Goal: Task Accomplishment & Management: Use online tool/utility

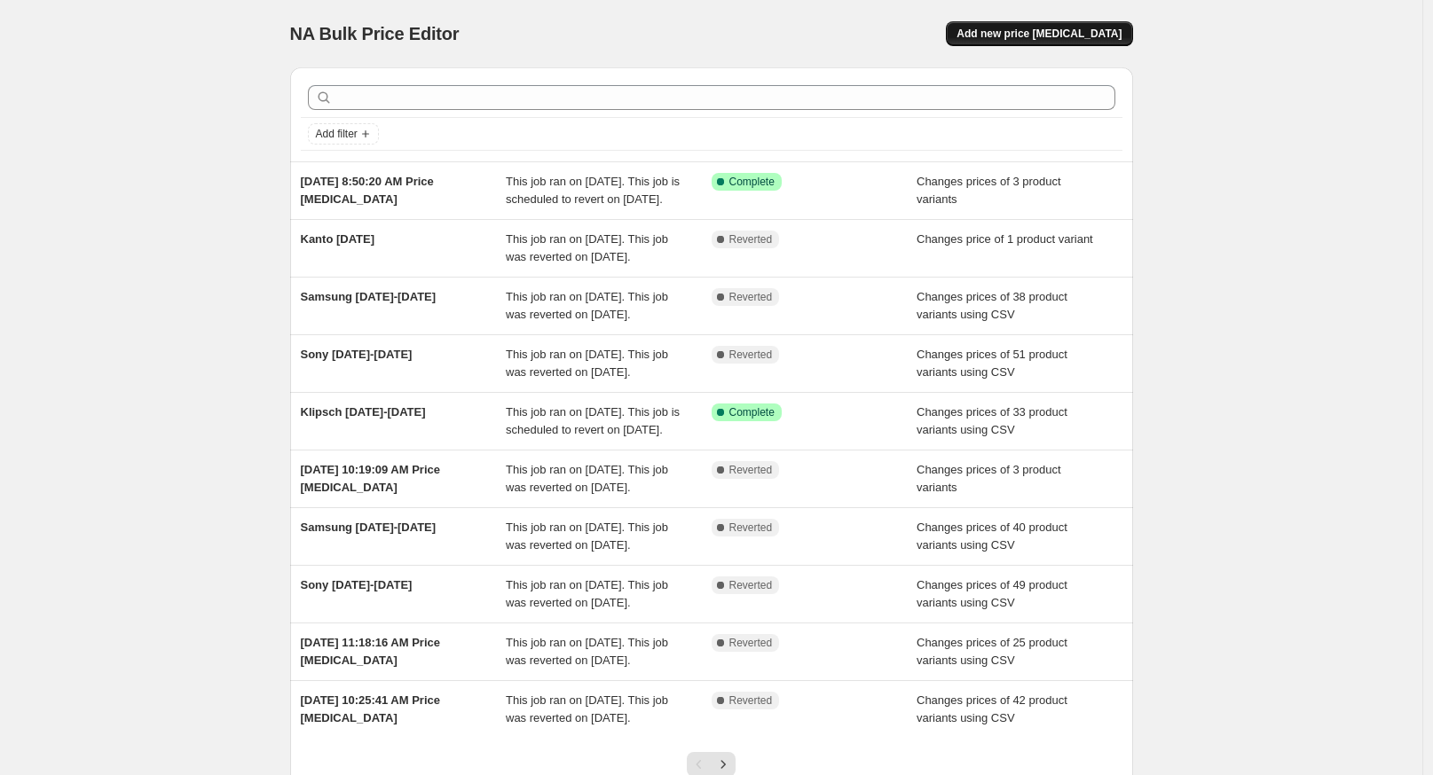
click at [1052, 28] on span "Add new price [MEDICAL_DATA]" at bounding box center [1038, 34] width 165 height 14
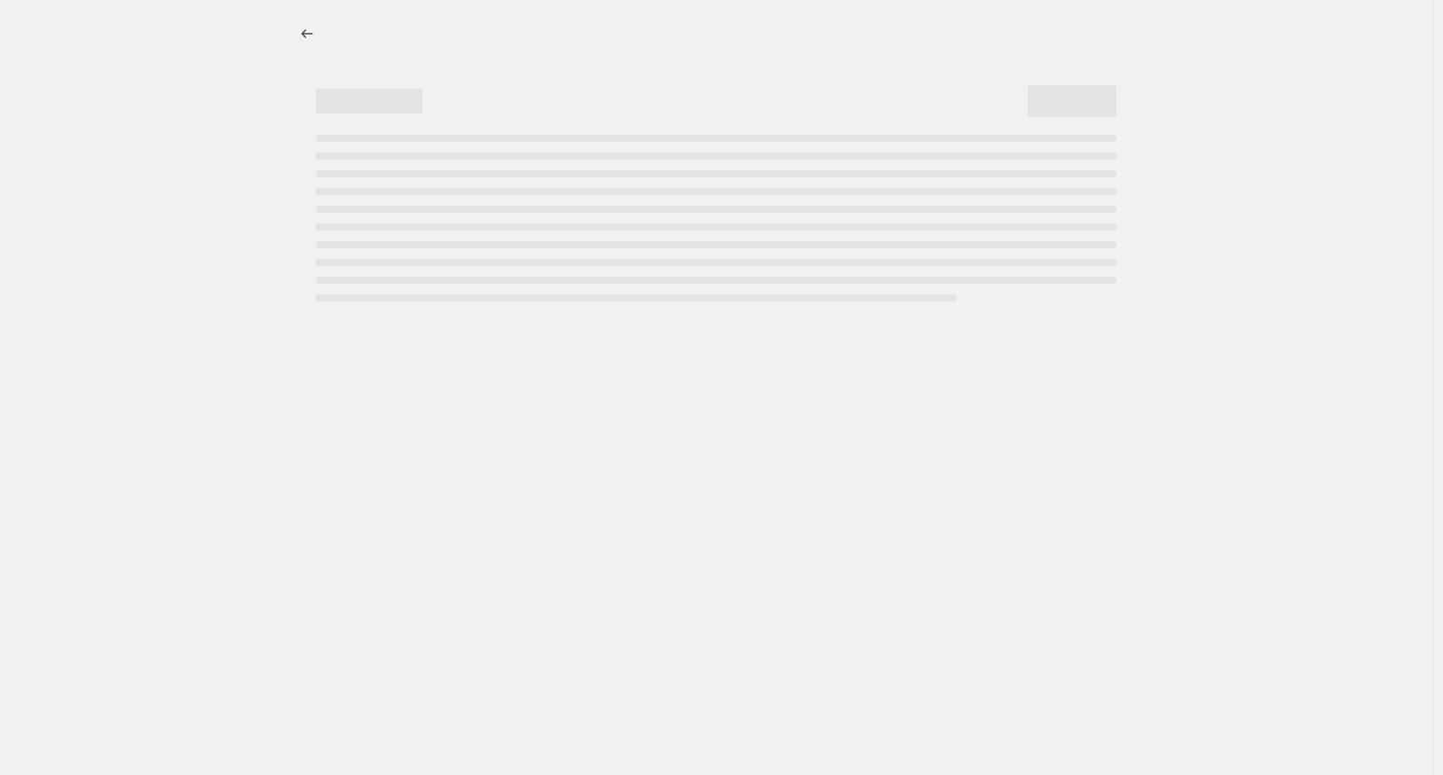
select select "percentage"
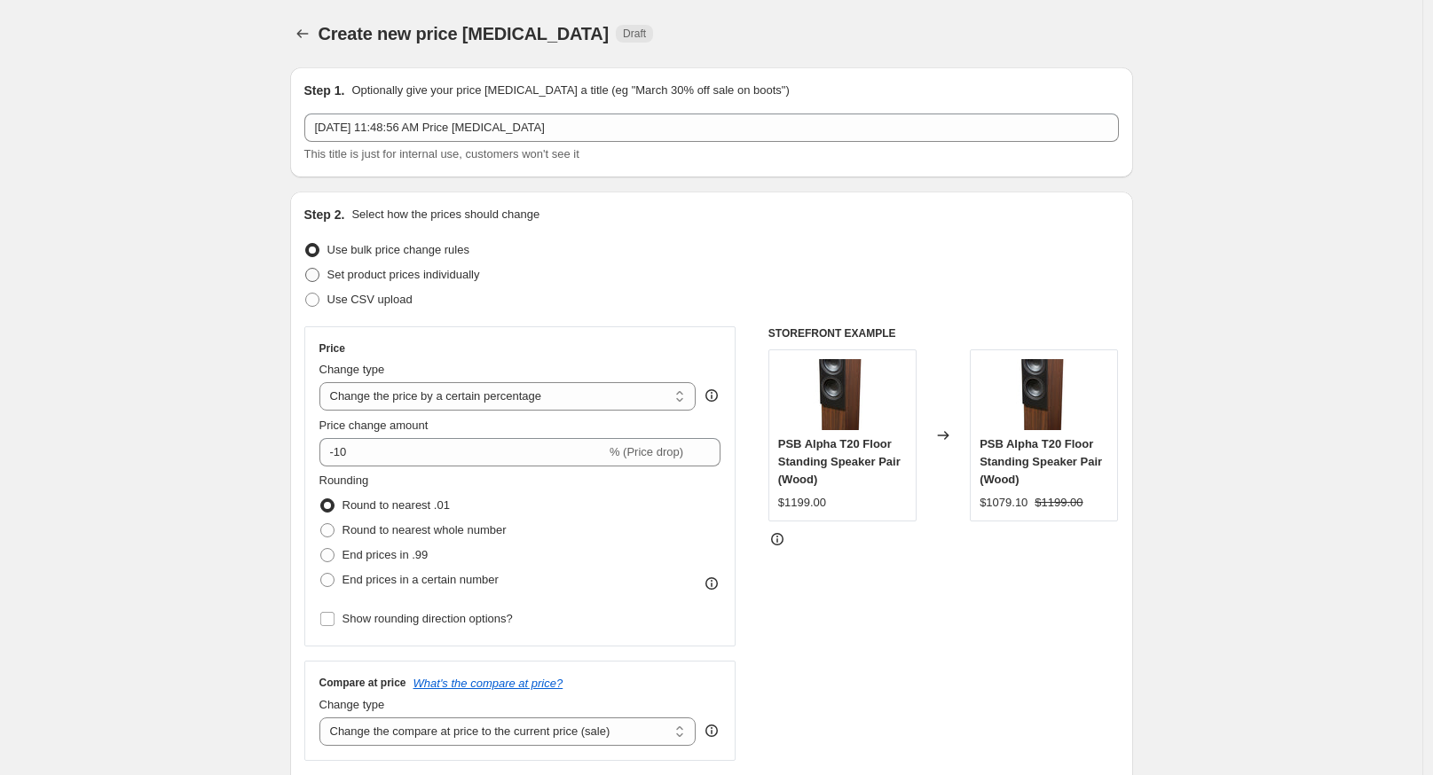
click at [397, 268] on span "Set product prices individually" at bounding box center [403, 274] width 153 height 13
click at [306, 268] on input "Set product prices individually" at bounding box center [305, 268] width 1 height 1
radio input "true"
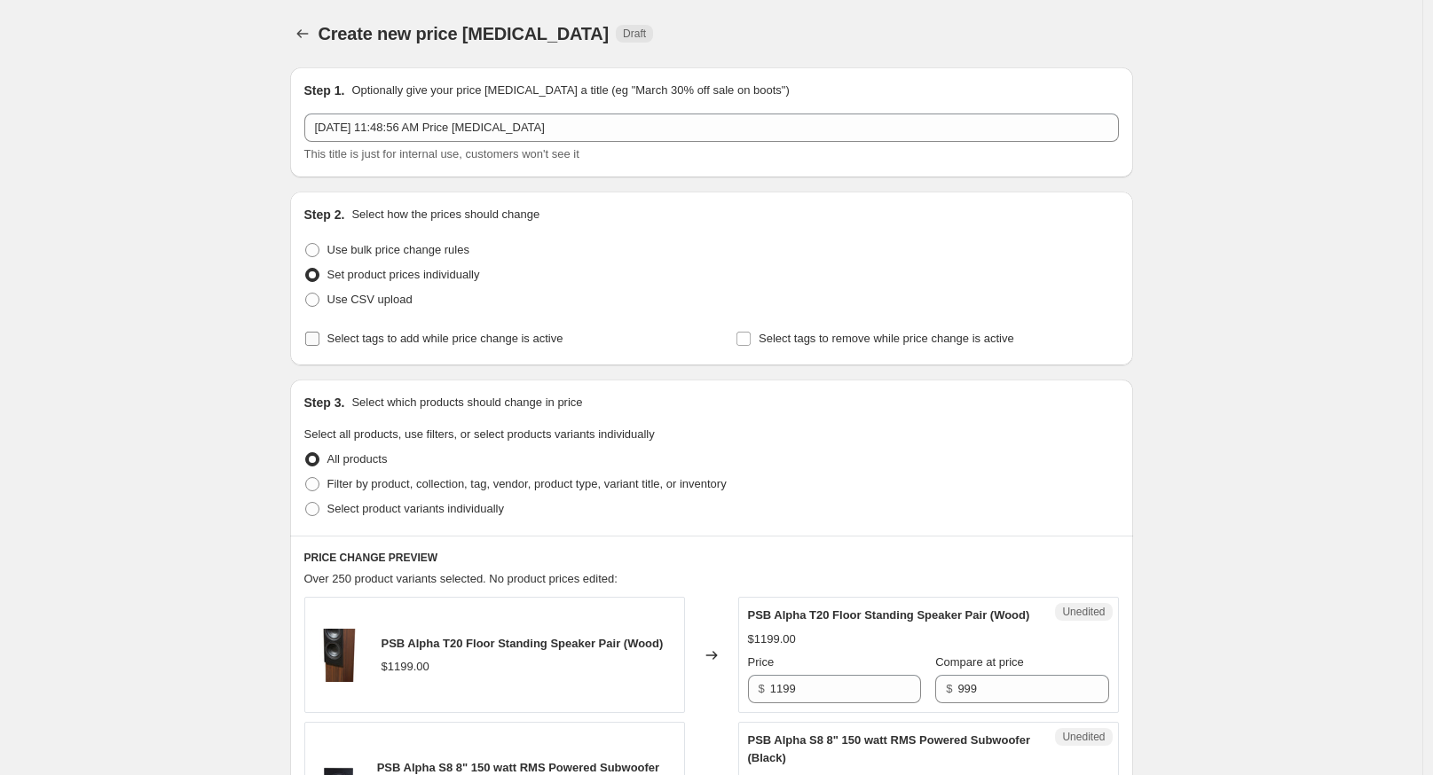
click at [394, 342] on span "Select tags to add while price change is active" at bounding box center [445, 338] width 236 height 13
click at [319, 342] on input "Select tags to add while price change is active" at bounding box center [312, 339] width 14 height 14
checkbox input "true"
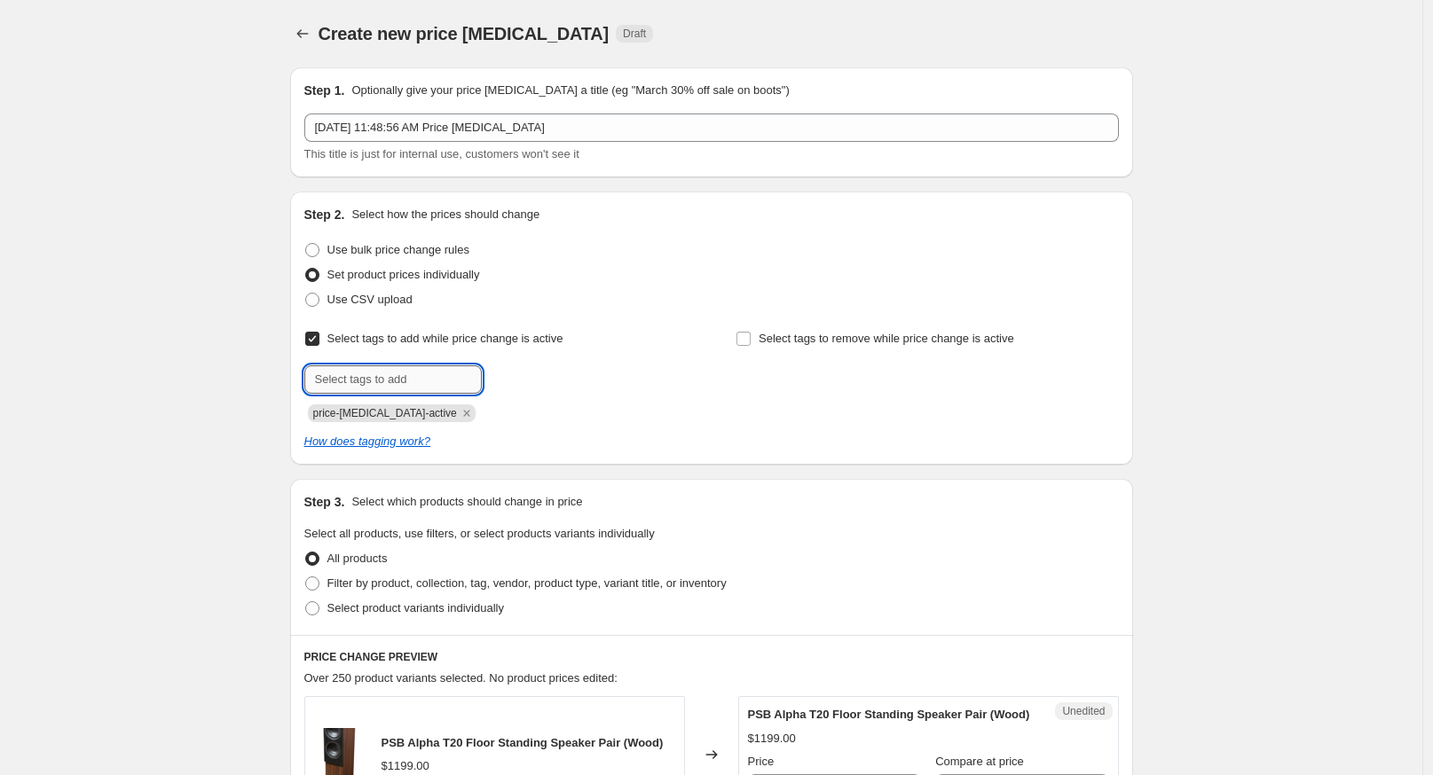
click at [394, 390] on input "text" at bounding box center [392, 380] width 177 height 28
click at [335, 394] on div "Submit price-[MEDICAL_DATA]-active" at bounding box center [495, 394] width 382 height 57
click at [331, 381] on input "text" at bounding box center [392, 380] width 177 height 28
paste input "sale-ends-year-month-day"
click at [397, 383] on input "sale-ends-year-month-day" at bounding box center [392, 380] width 177 height 28
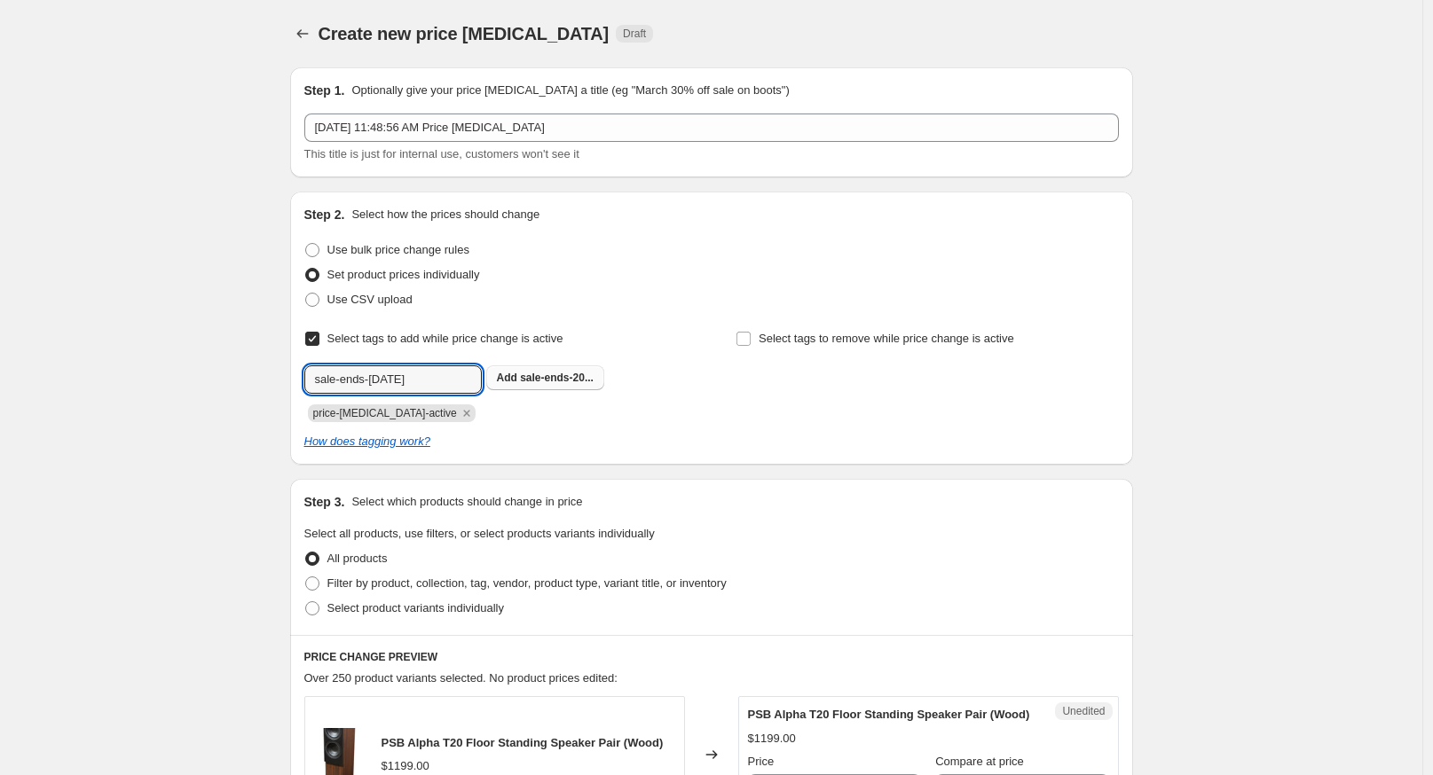
type input "sale-ends-[DATE]"
click at [542, 381] on span "sale-ends-20..." at bounding box center [557, 378] width 74 height 12
click at [418, 381] on input "text" at bounding box center [392, 380] width 177 height 28
type input "totem-promo"
click at [304, 192] on button "Submit" at bounding box center [329, 201] width 51 height 19
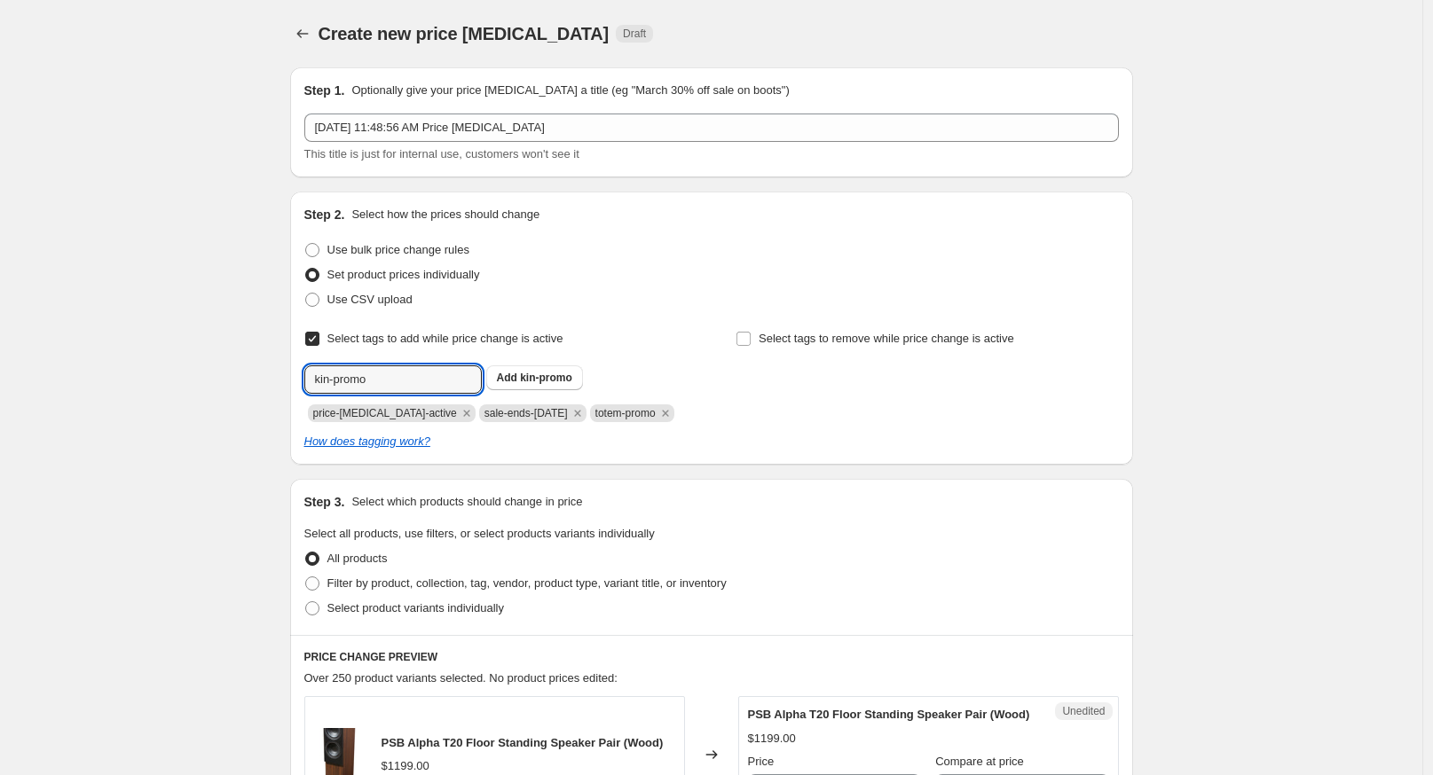
type input "kin-promo"
click at [304, 192] on button "Submit" at bounding box center [329, 201] width 51 height 19
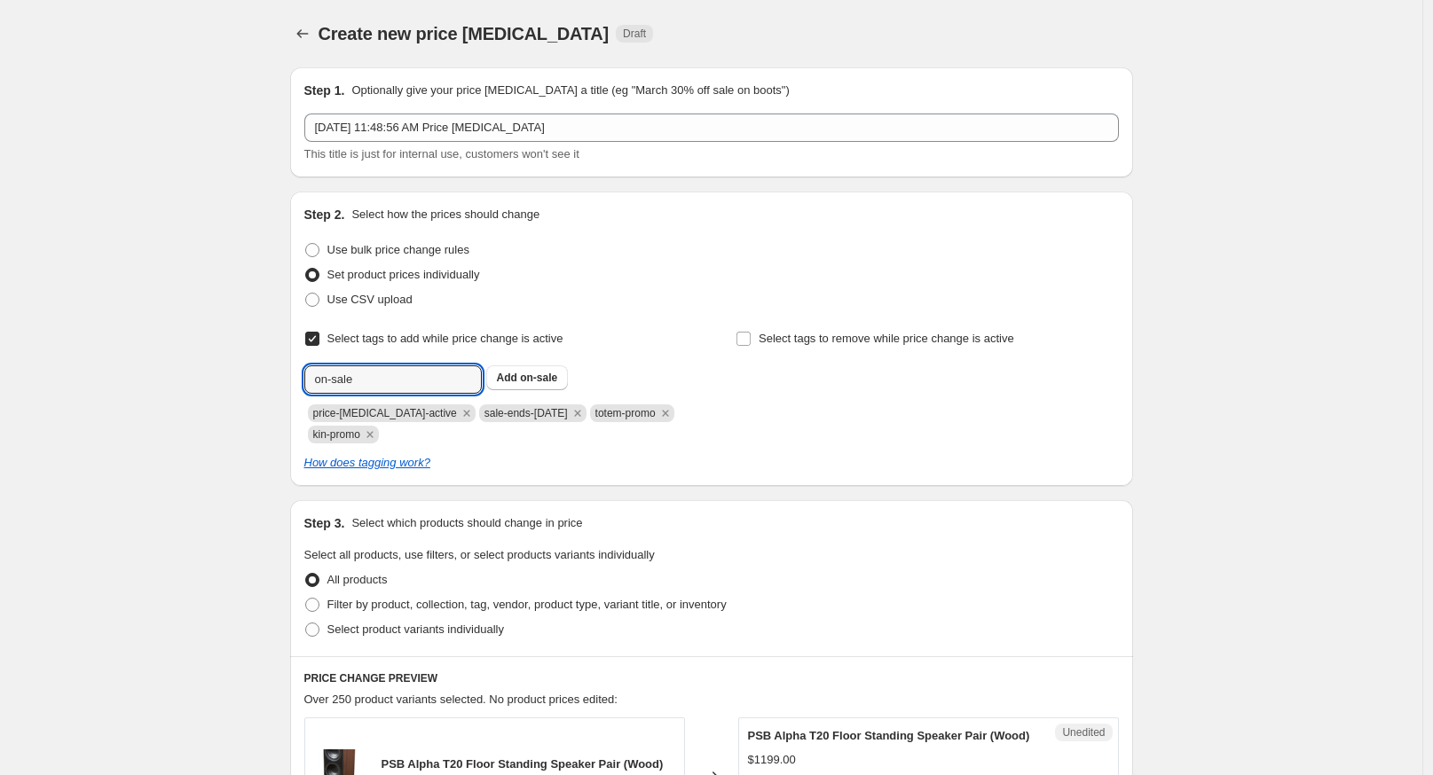
type input "on-sale"
click at [304, 192] on button "Submit" at bounding box center [329, 201] width 51 height 19
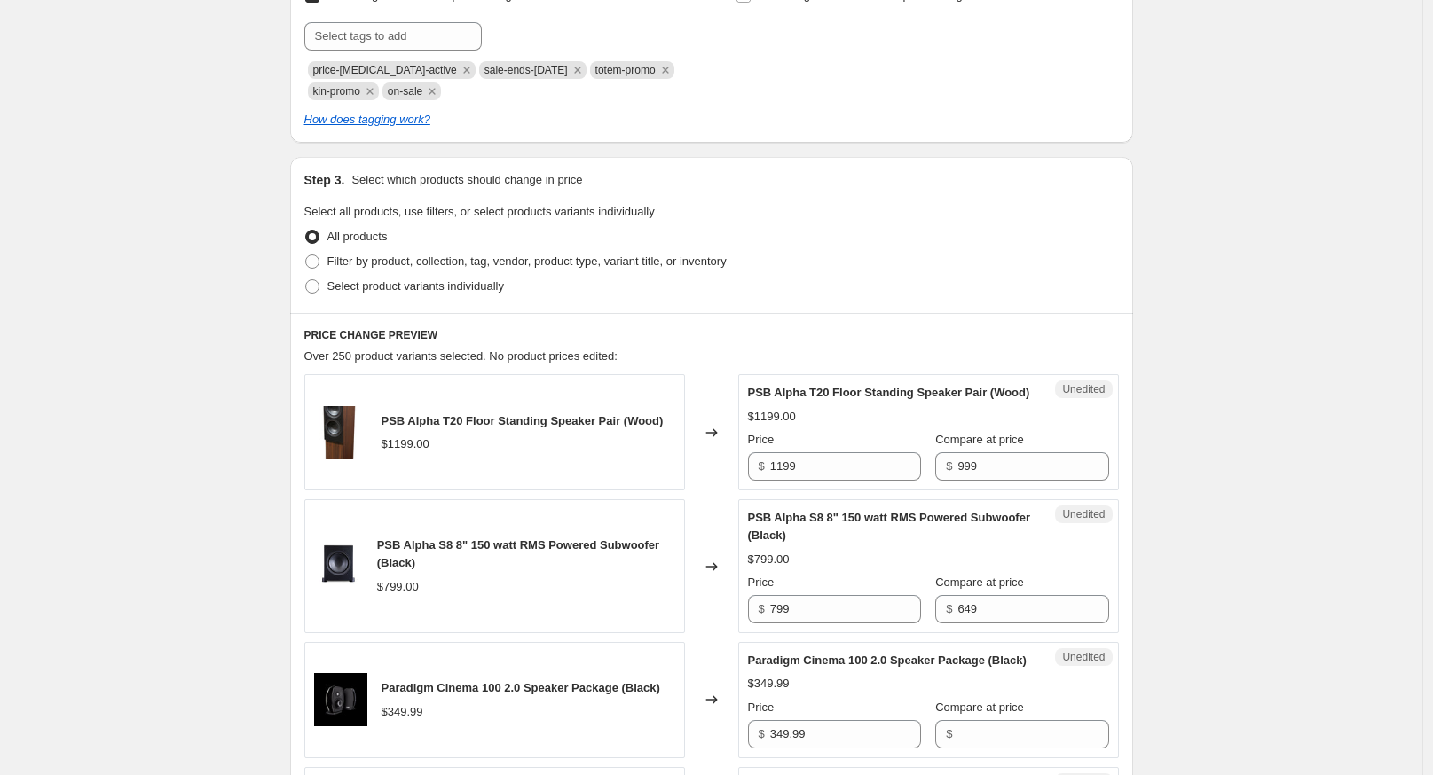
scroll to position [361, 0]
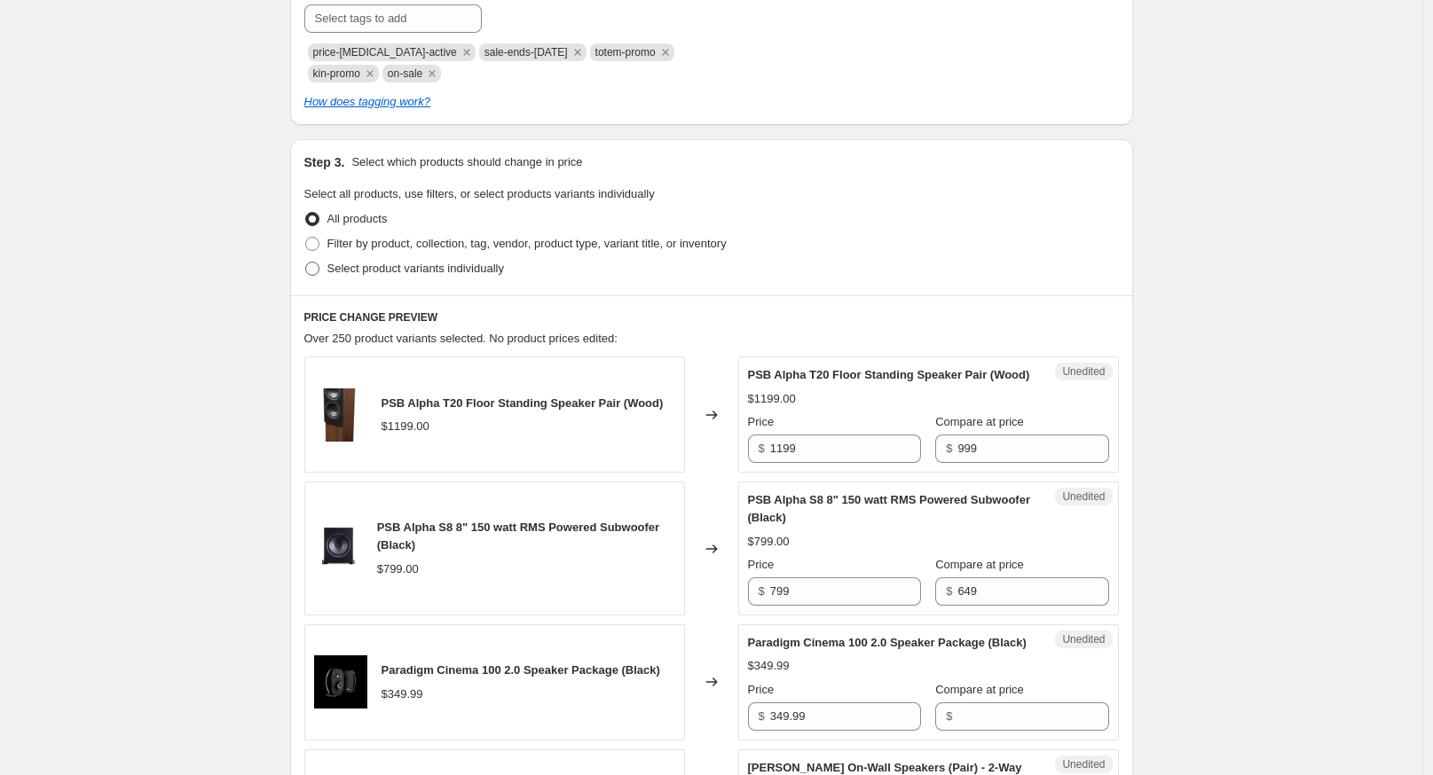
click at [379, 270] on span "Select product variants individually" at bounding box center [415, 268] width 177 height 13
click at [306, 263] on input "Select product variants individually" at bounding box center [305, 262] width 1 height 1
radio input "true"
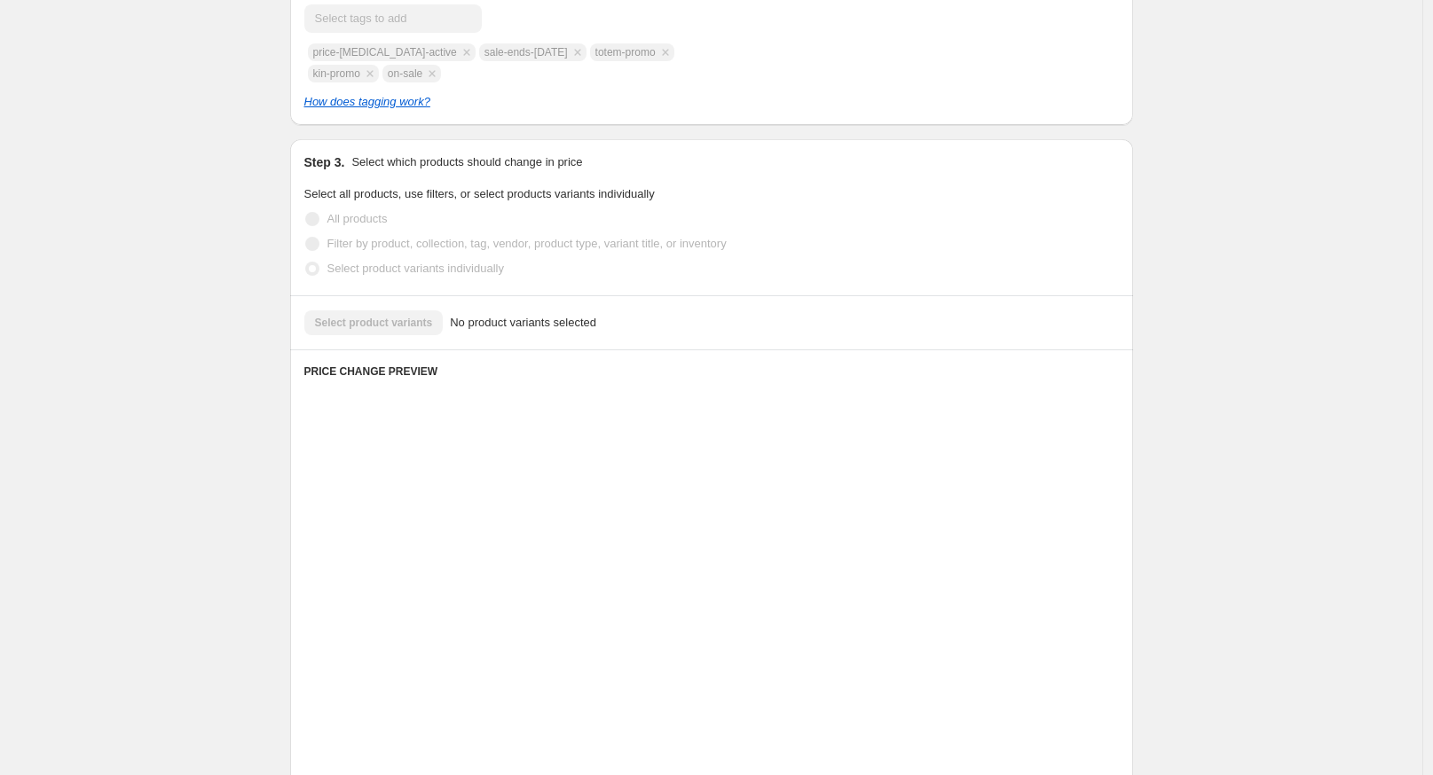
scroll to position [277, 0]
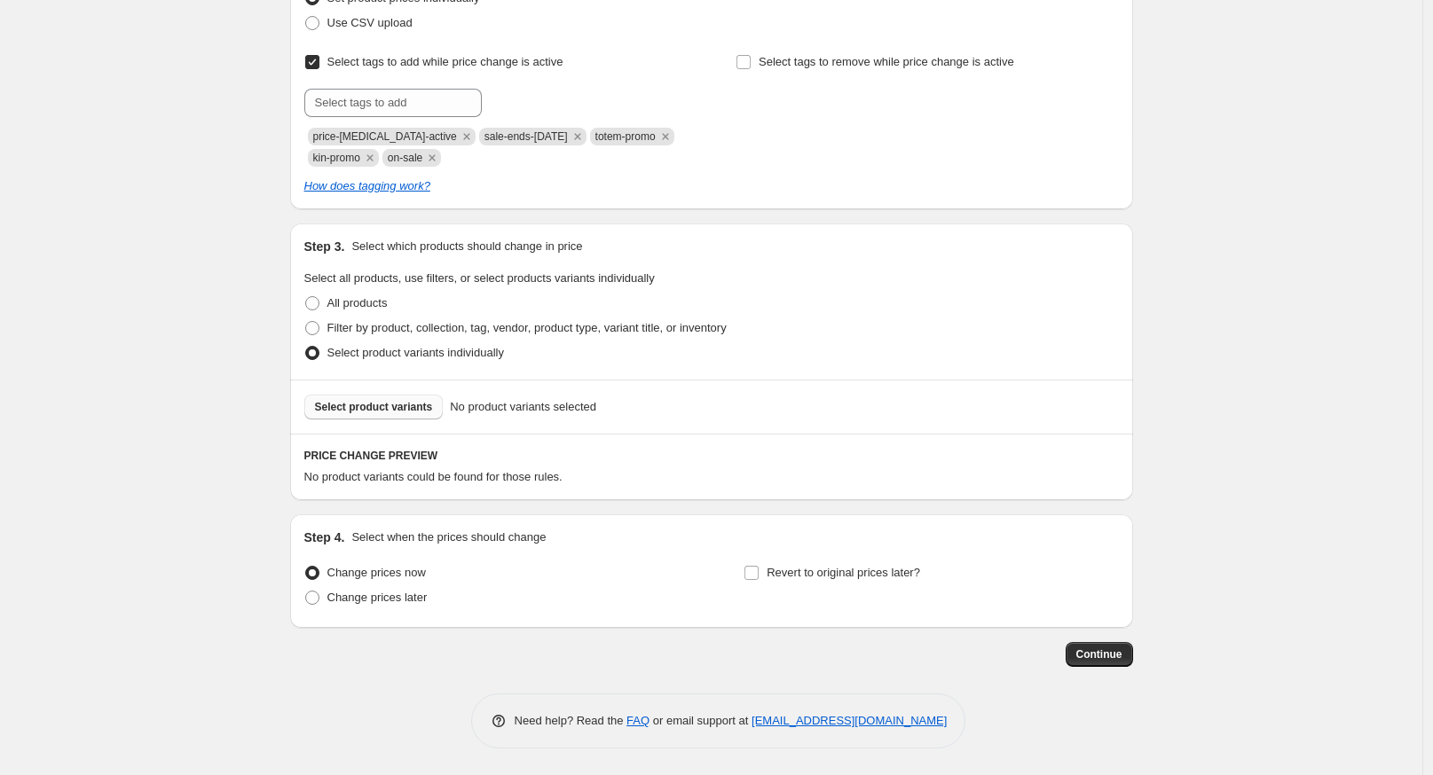
click at [342, 401] on span "Select product variants" at bounding box center [374, 407] width 118 height 14
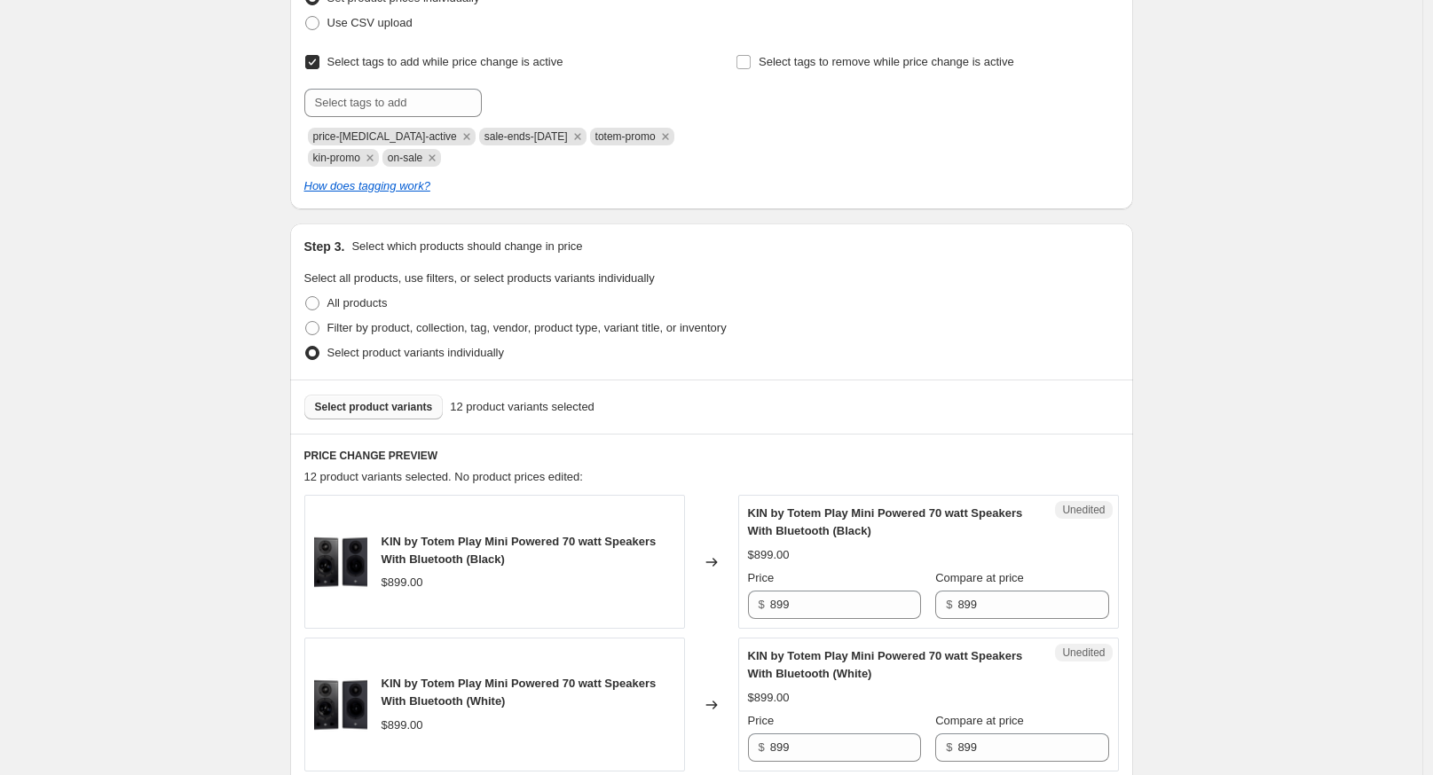
drag, startPoint x: 183, startPoint y: 335, endPoint x: 155, endPoint y: 359, distance: 36.5
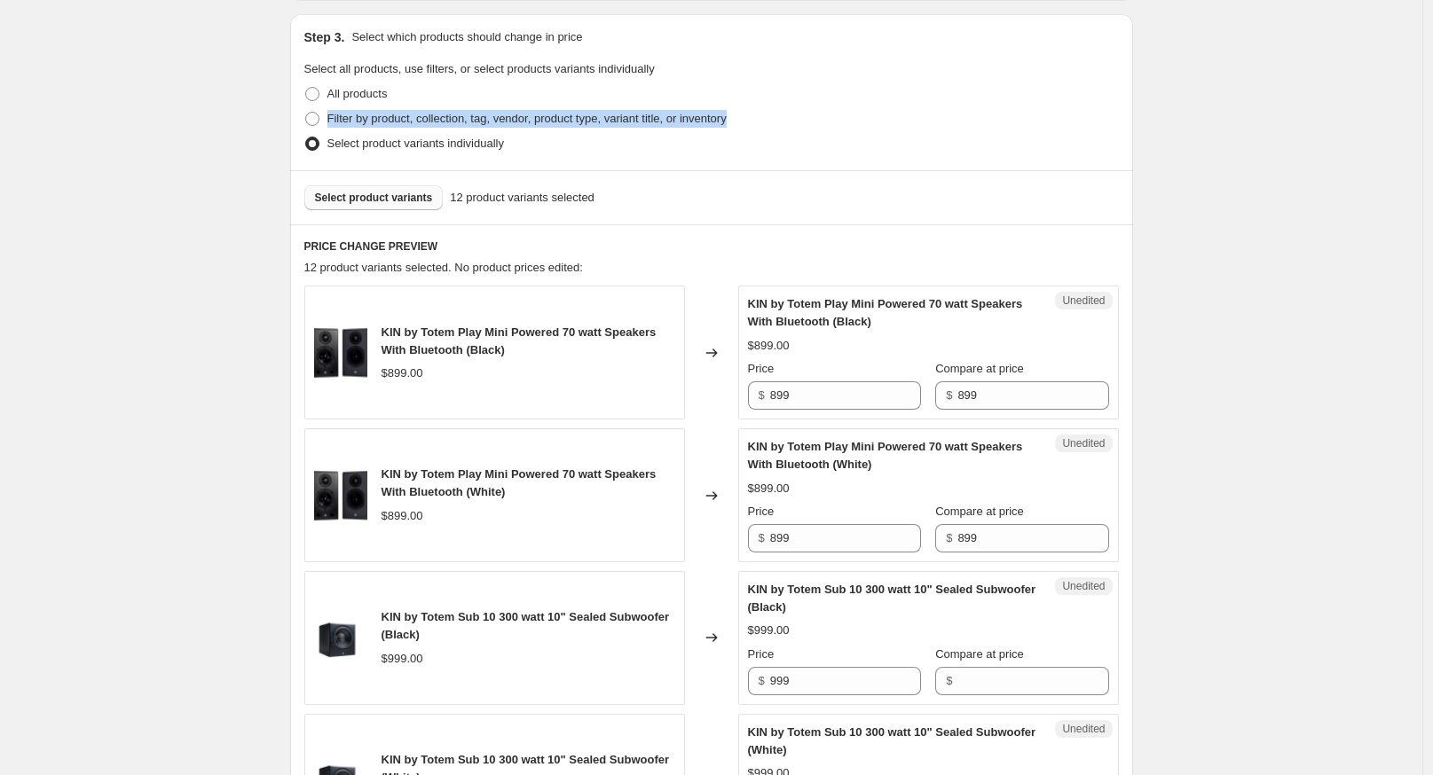
scroll to position [605, 0]
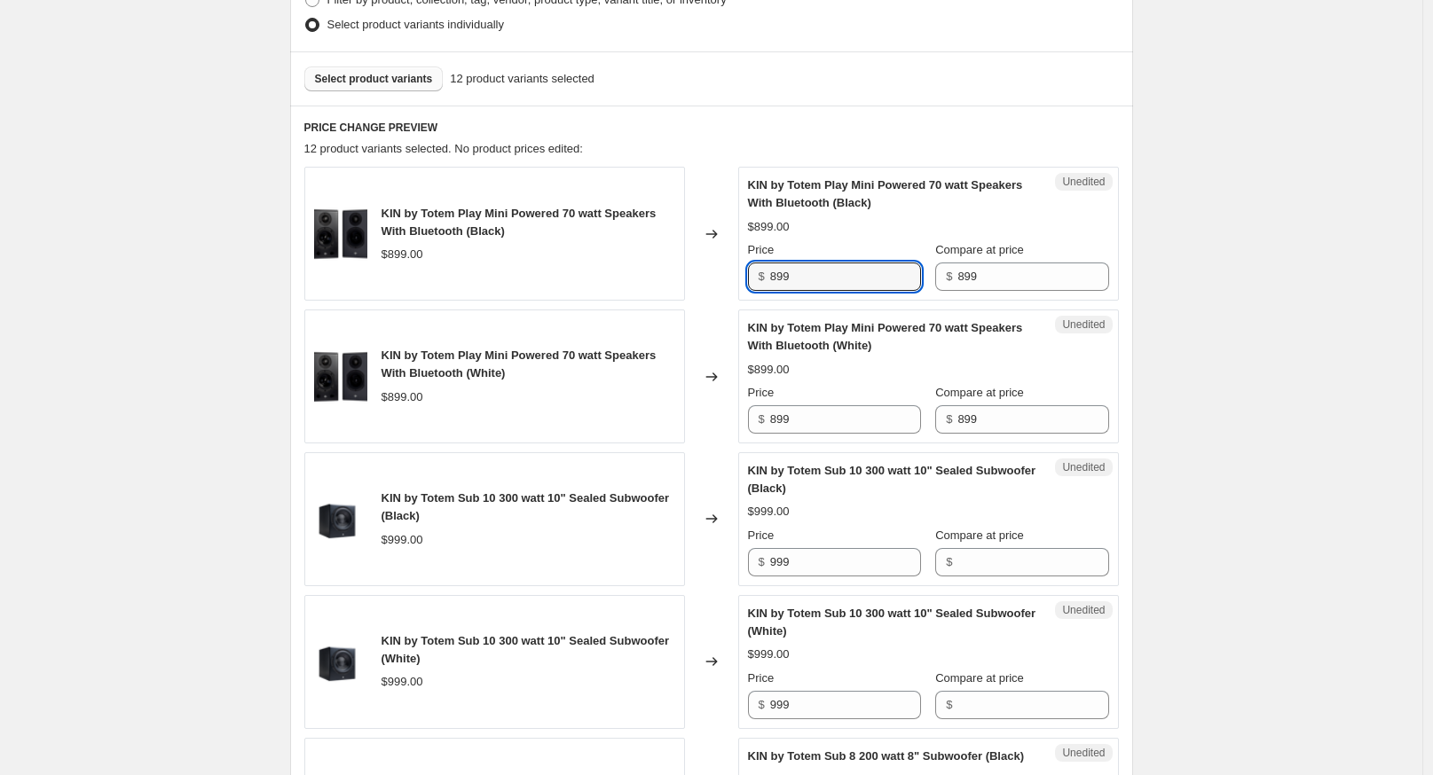
drag, startPoint x: 808, startPoint y: 277, endPoint x: 731, endPoint y: 274, distance: 77.2
click at [732, 277] on div "KIN by Totem Play Mini Powered 70 watt Speakers With Bluetooth (Black) $899.00 …" at bounding box center [711, 234] width 815 height 134
type input "719.20"
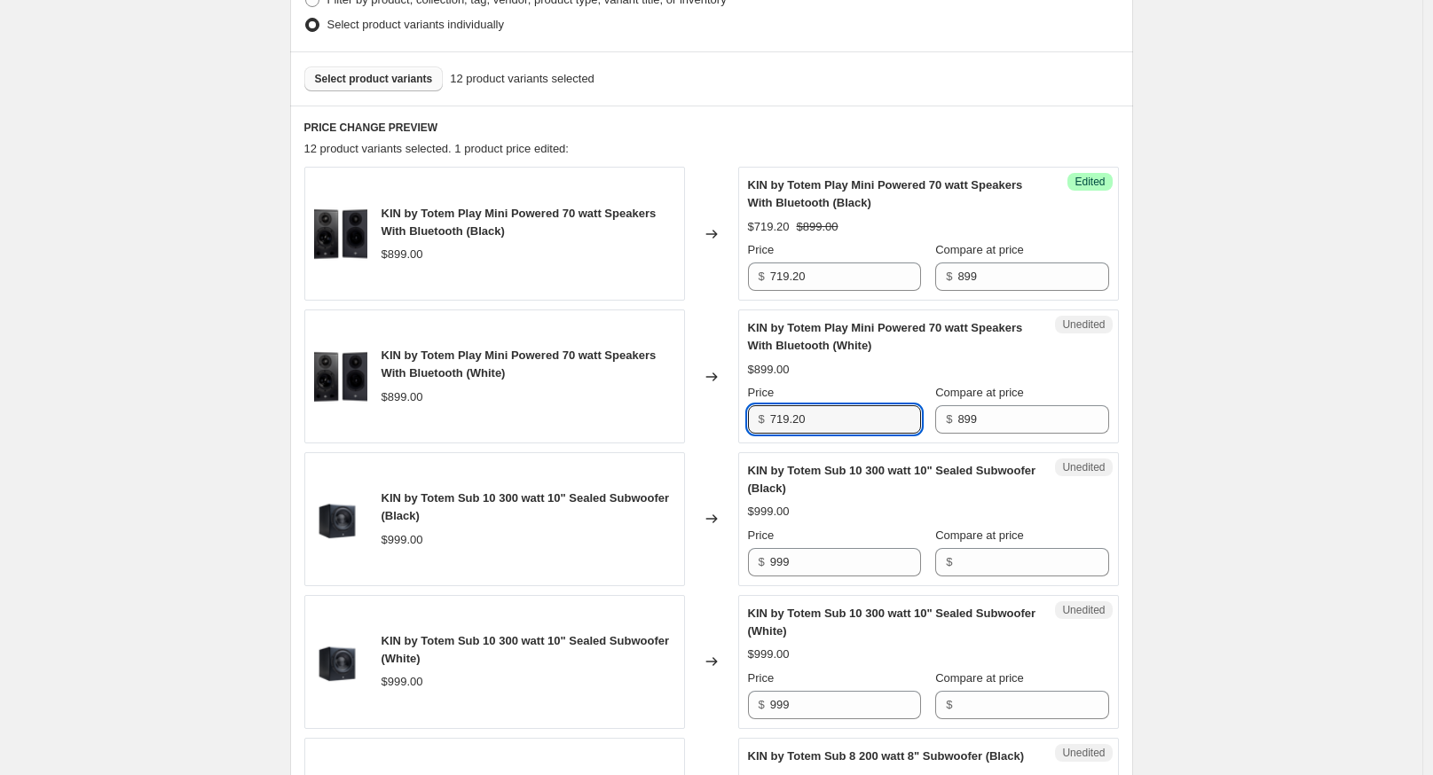
type input "719.20"
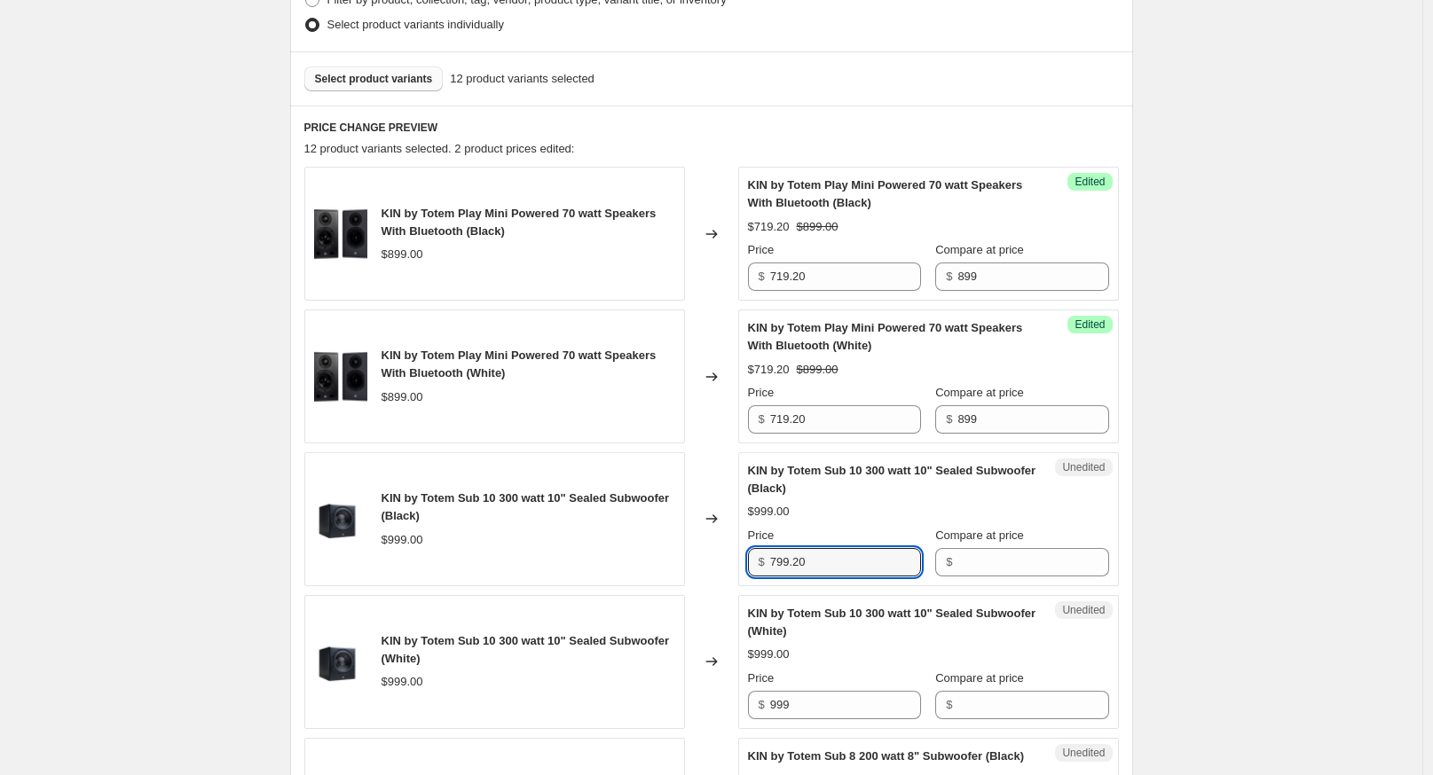
type input "799.20"
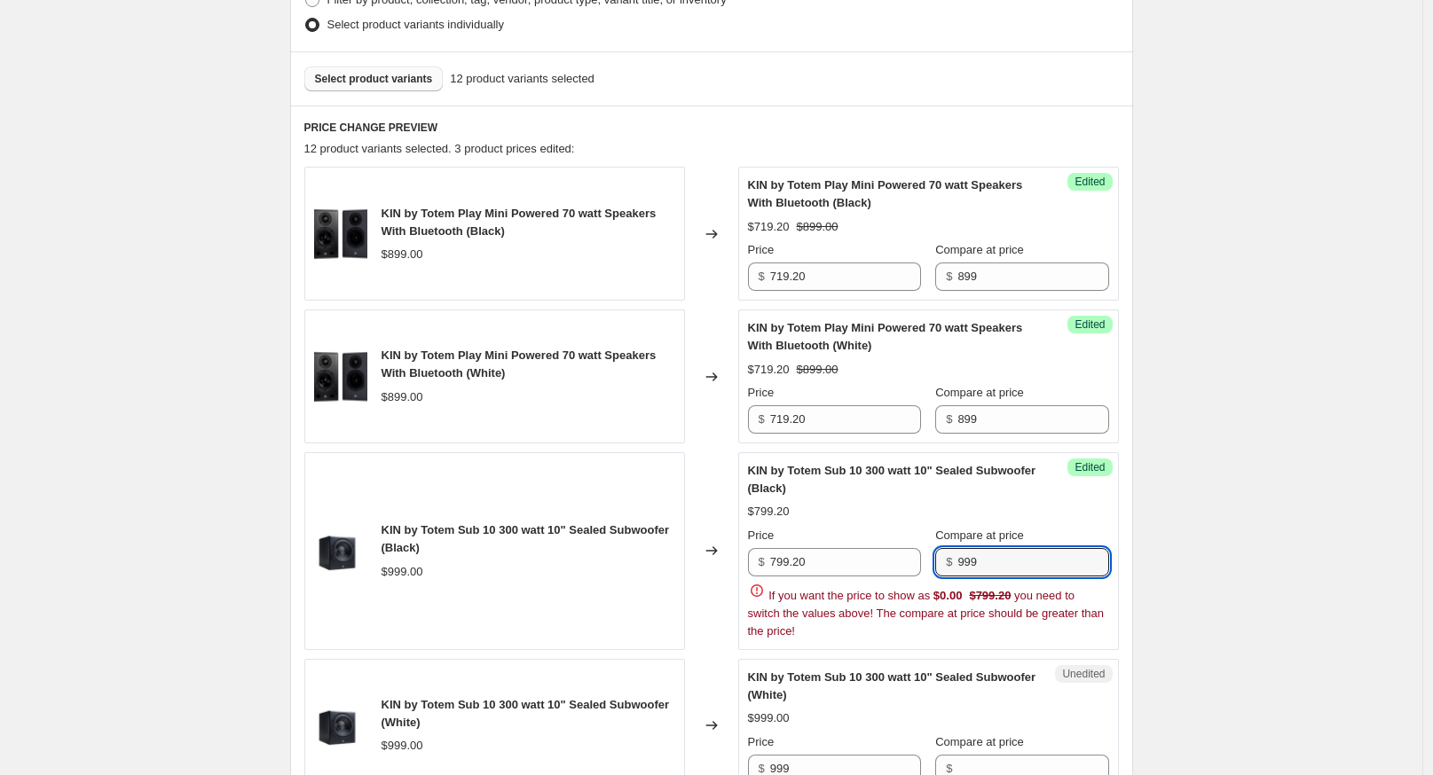
type input "999"
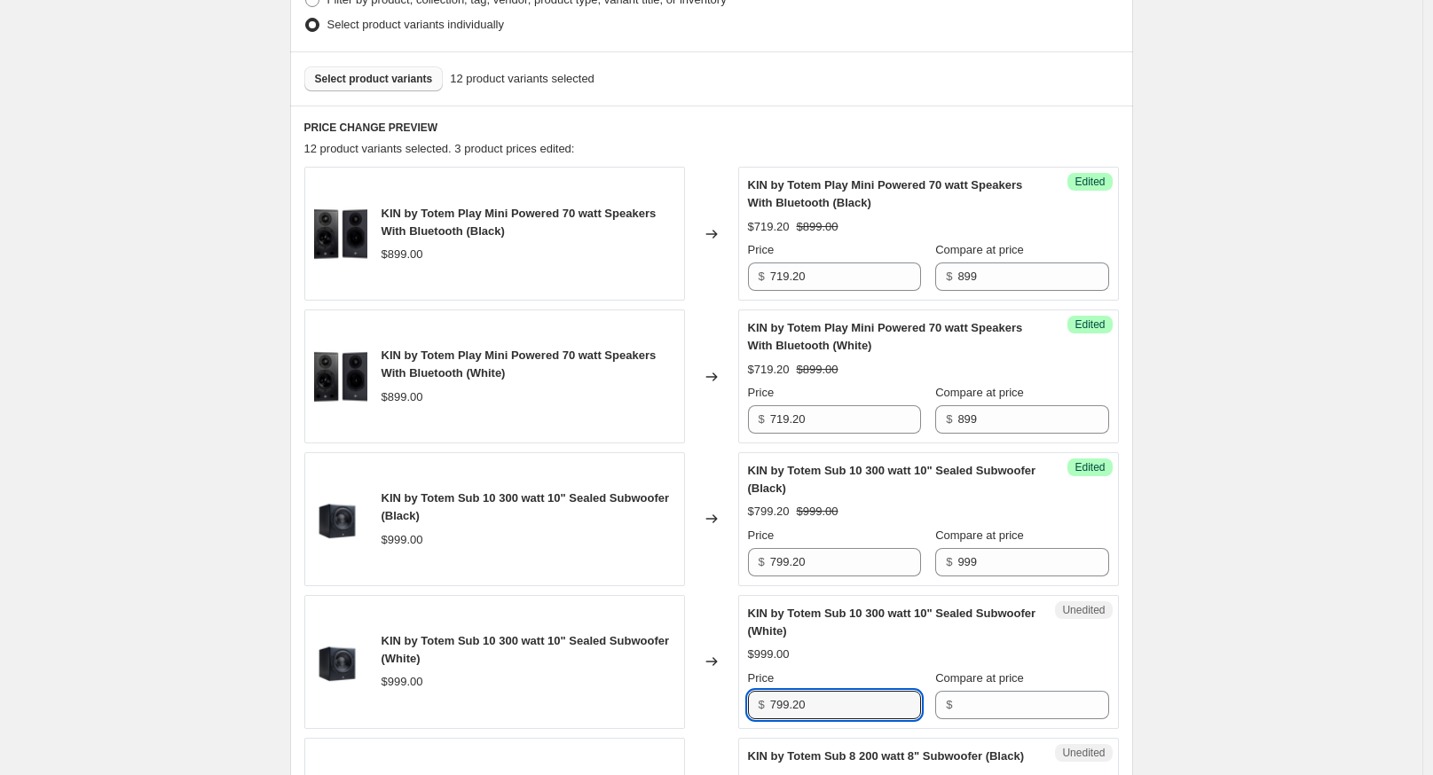
type input "799.20"
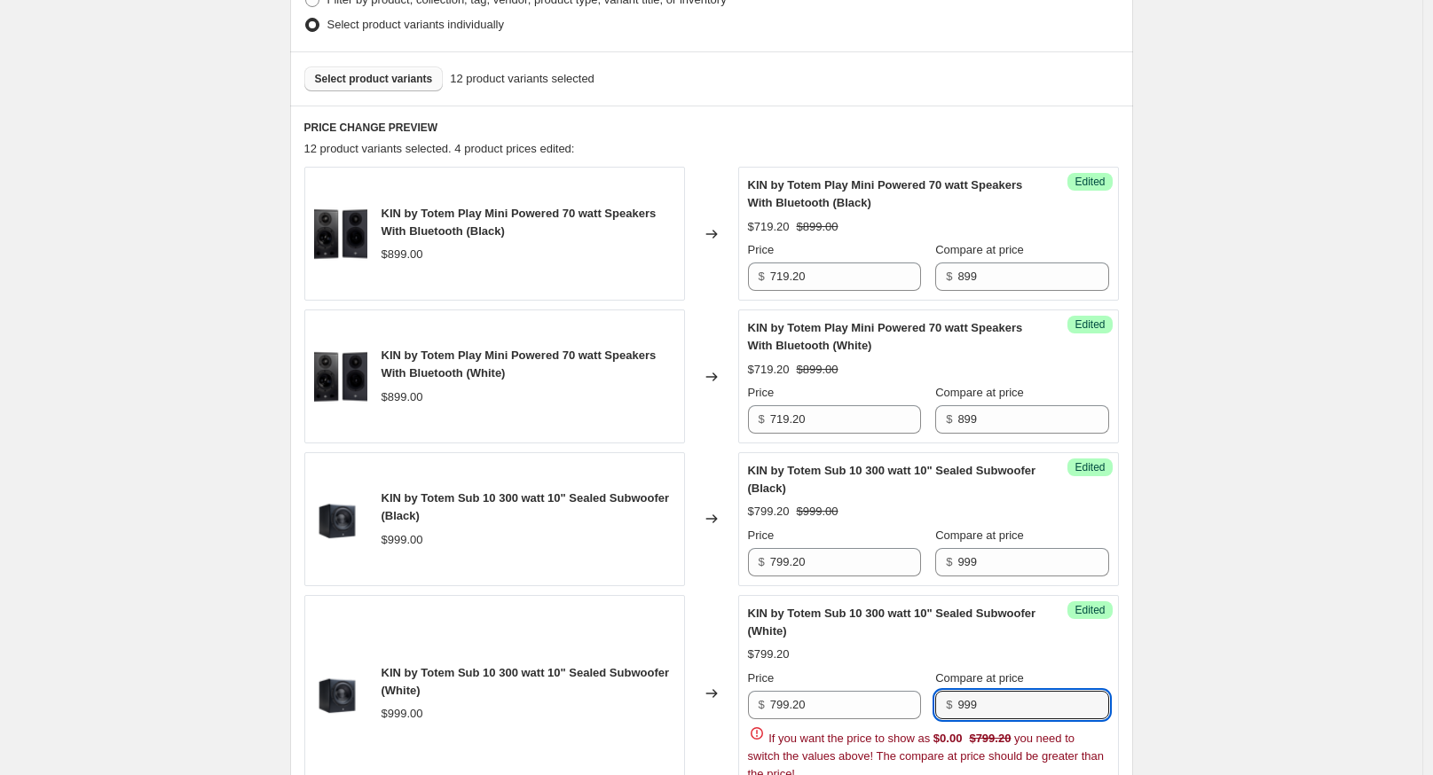
type input "999"
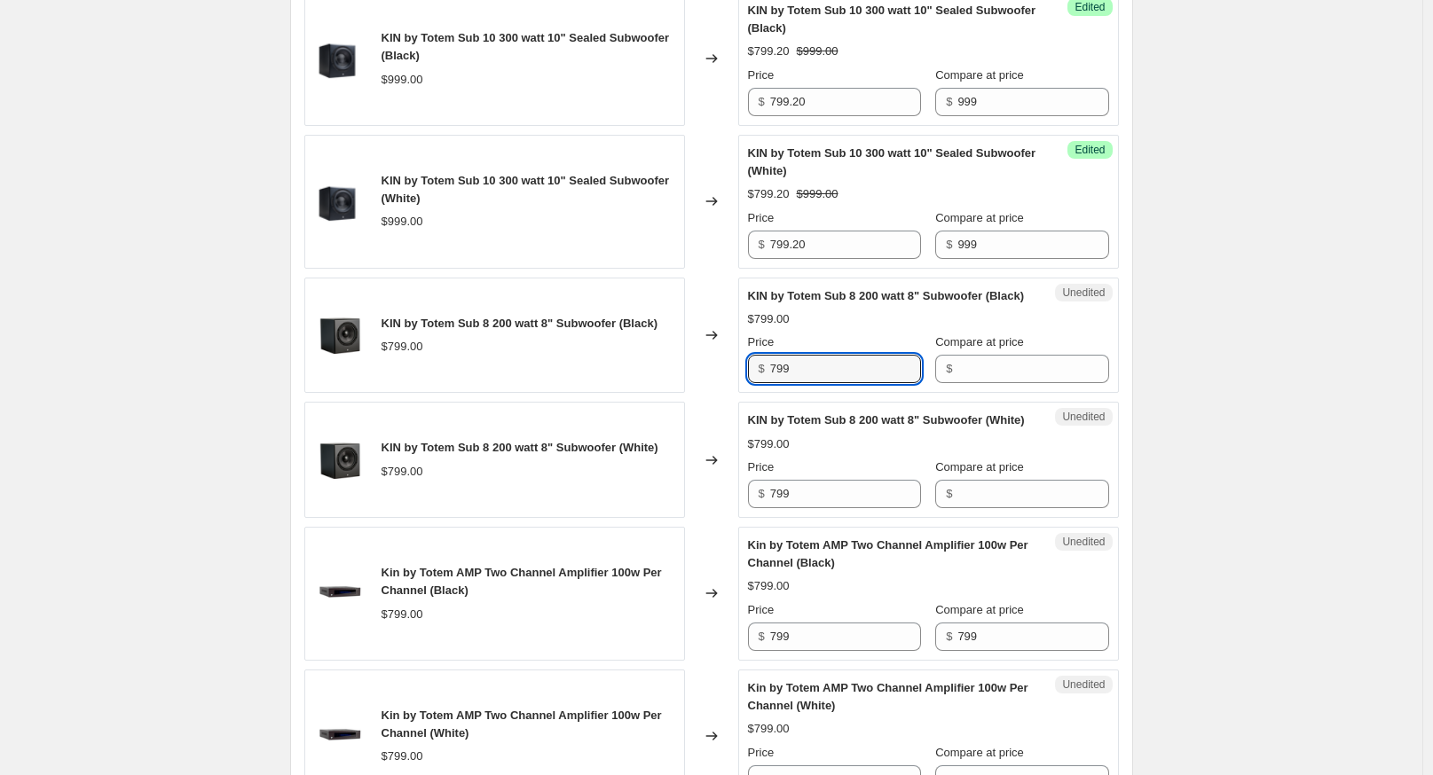
click at [125, 408] on div "Create new price [MEDICAL_DATA]. This page is ready Create new price [MEDICAL_D…" at bounding box center [711, 318] width 1422 height 2768
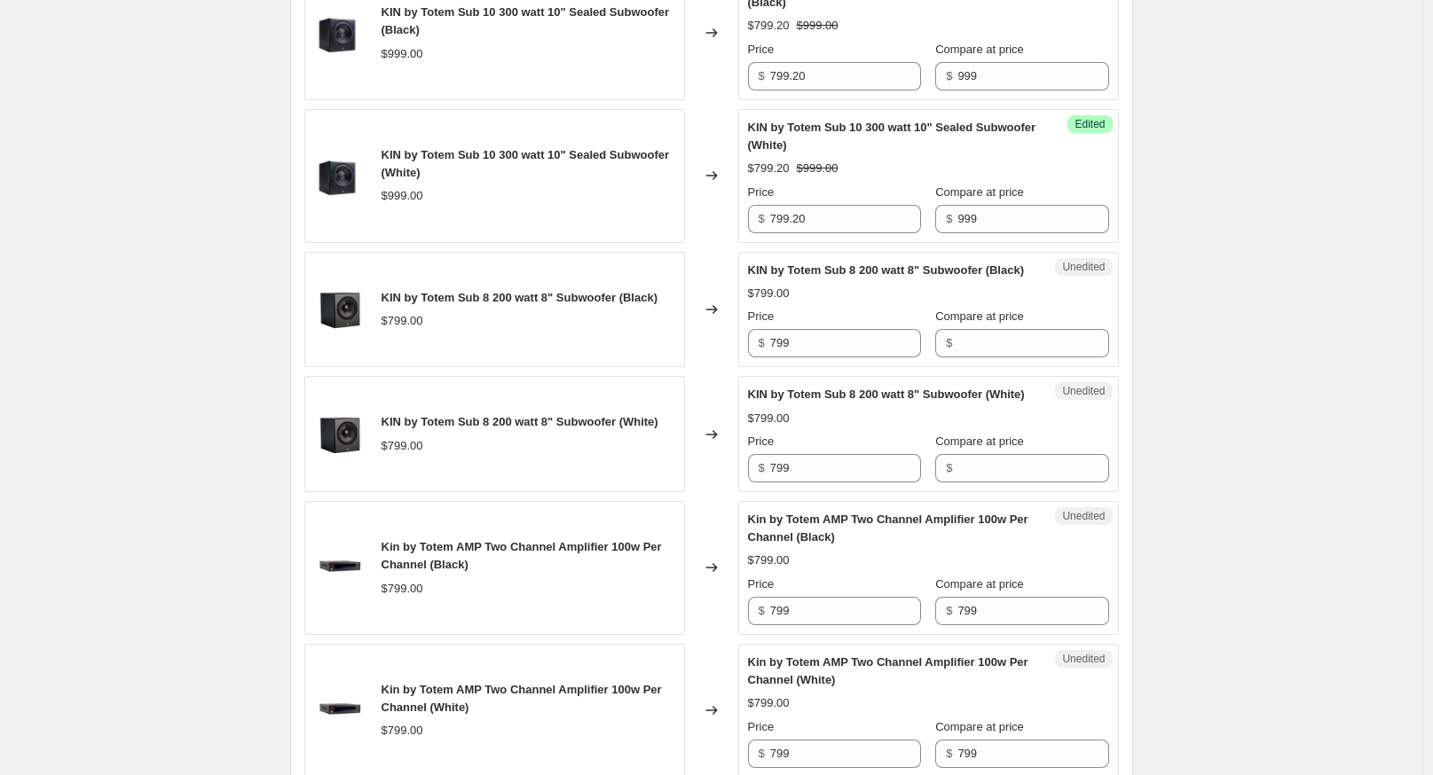
scroll to position [1198, 0]
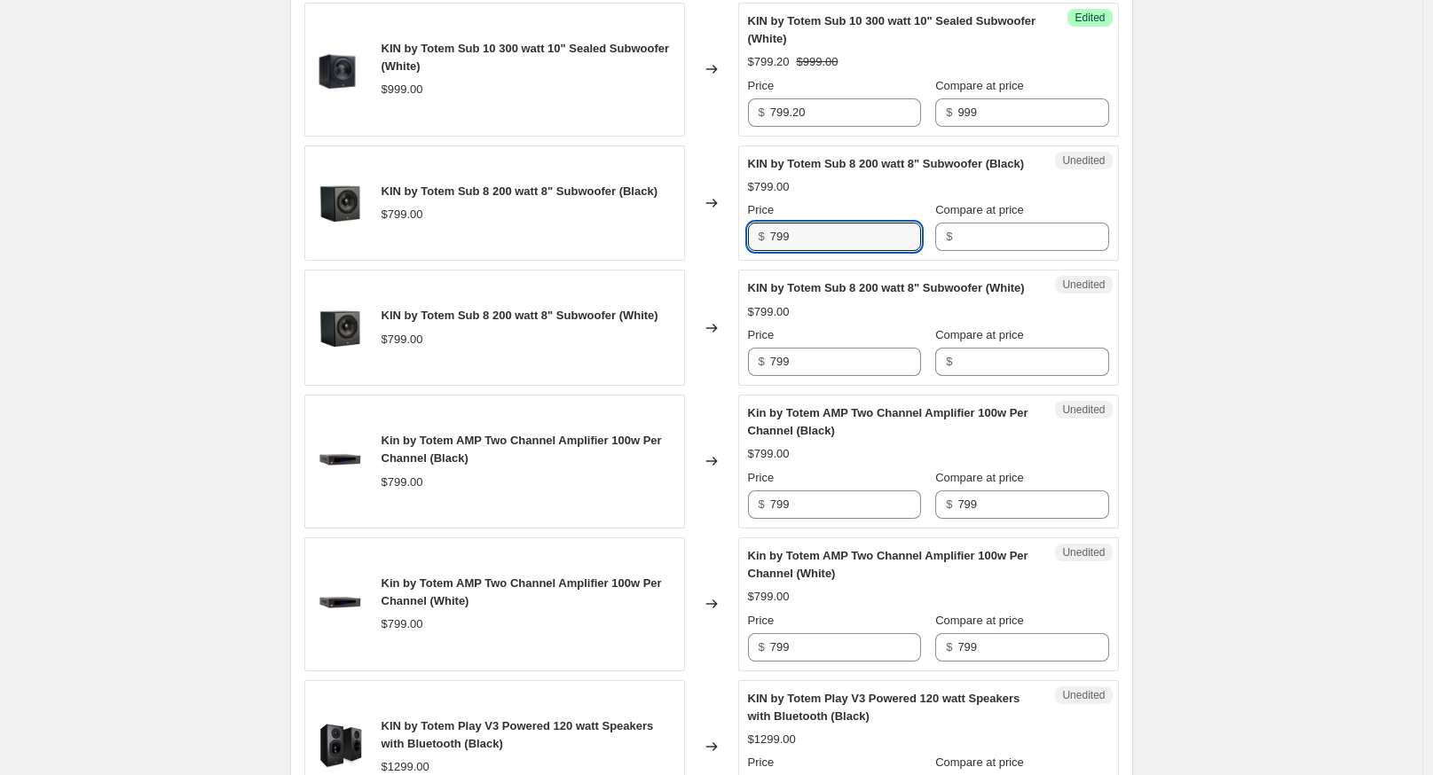
drag, startPoint x: 801, startPoint y: 252, endPoint x: 728, endPoint y: 259, distance: 73.1
click at [728, 259] on div "KIN by Totem Sub 8 200 watt 8" Subwoofer (Black) $799.00 Changed to Unedited KI…" at bounding box center [711, 204] width 815 height 116
type input "639.20"
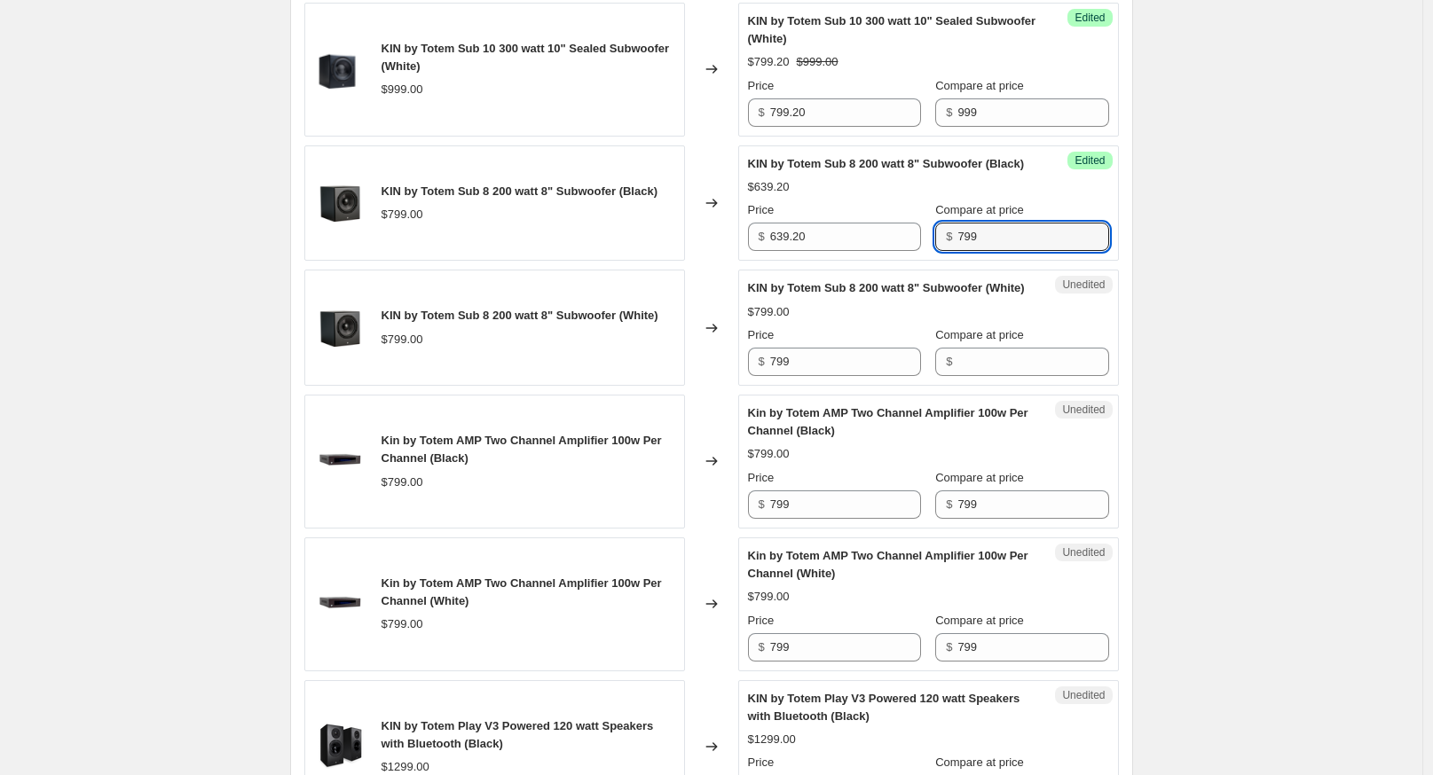
type input "799"
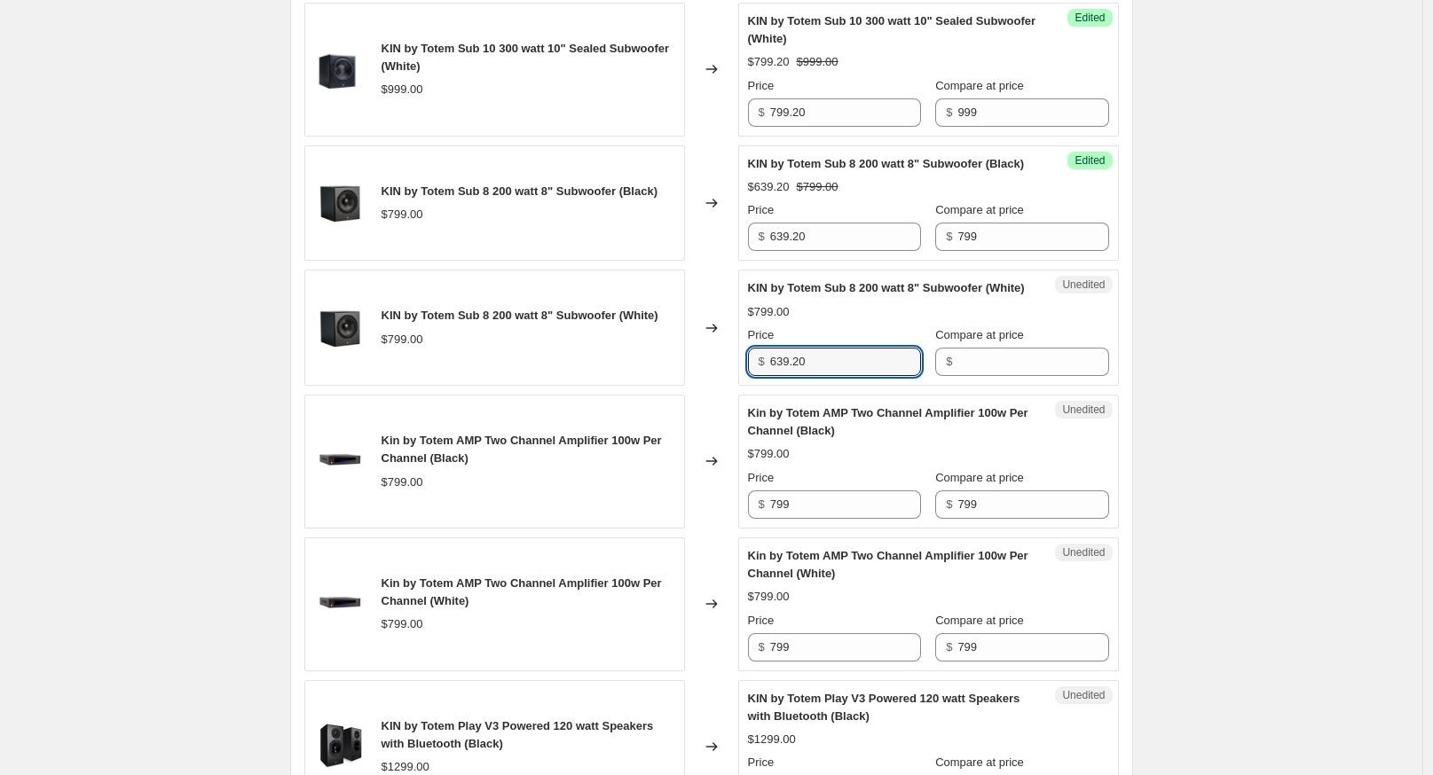
type input "639.20"
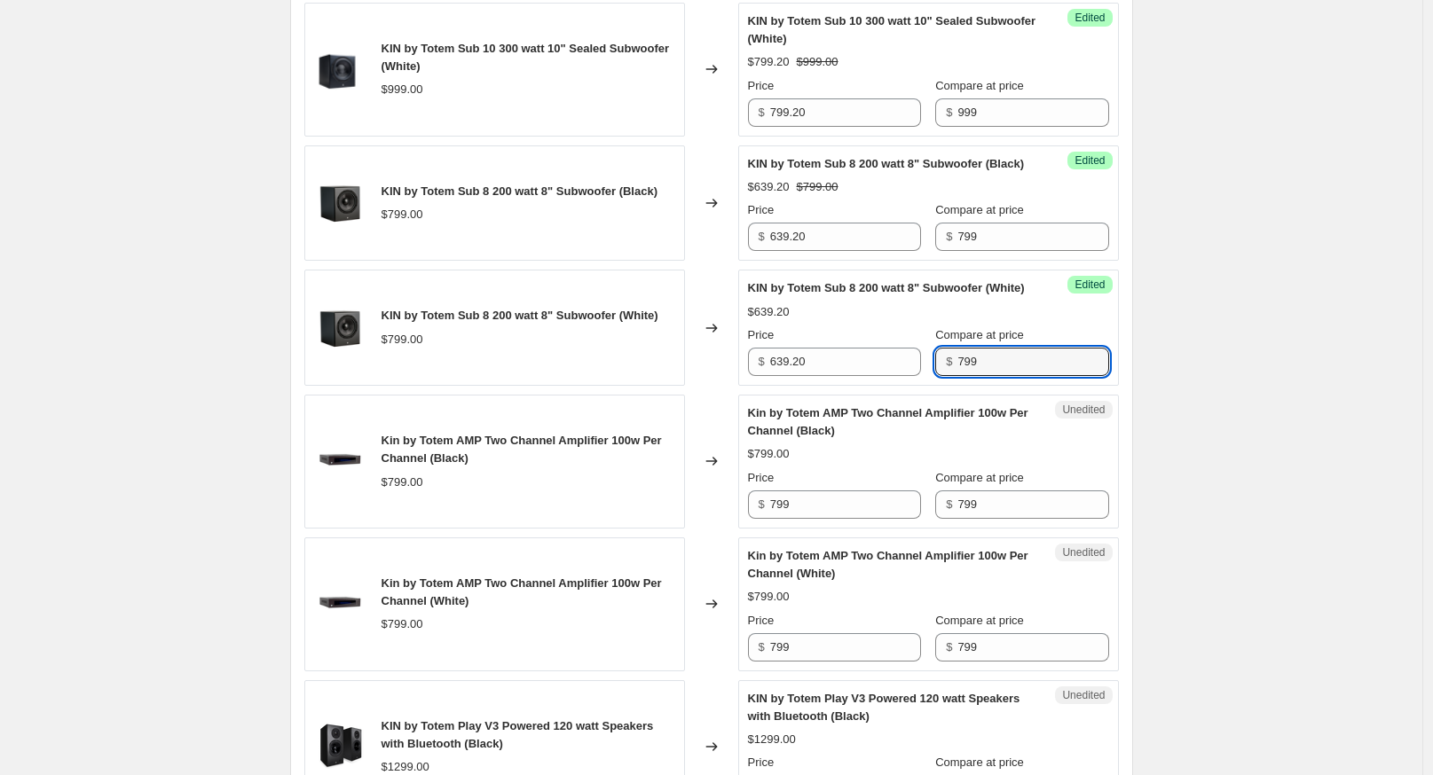
type input "799"
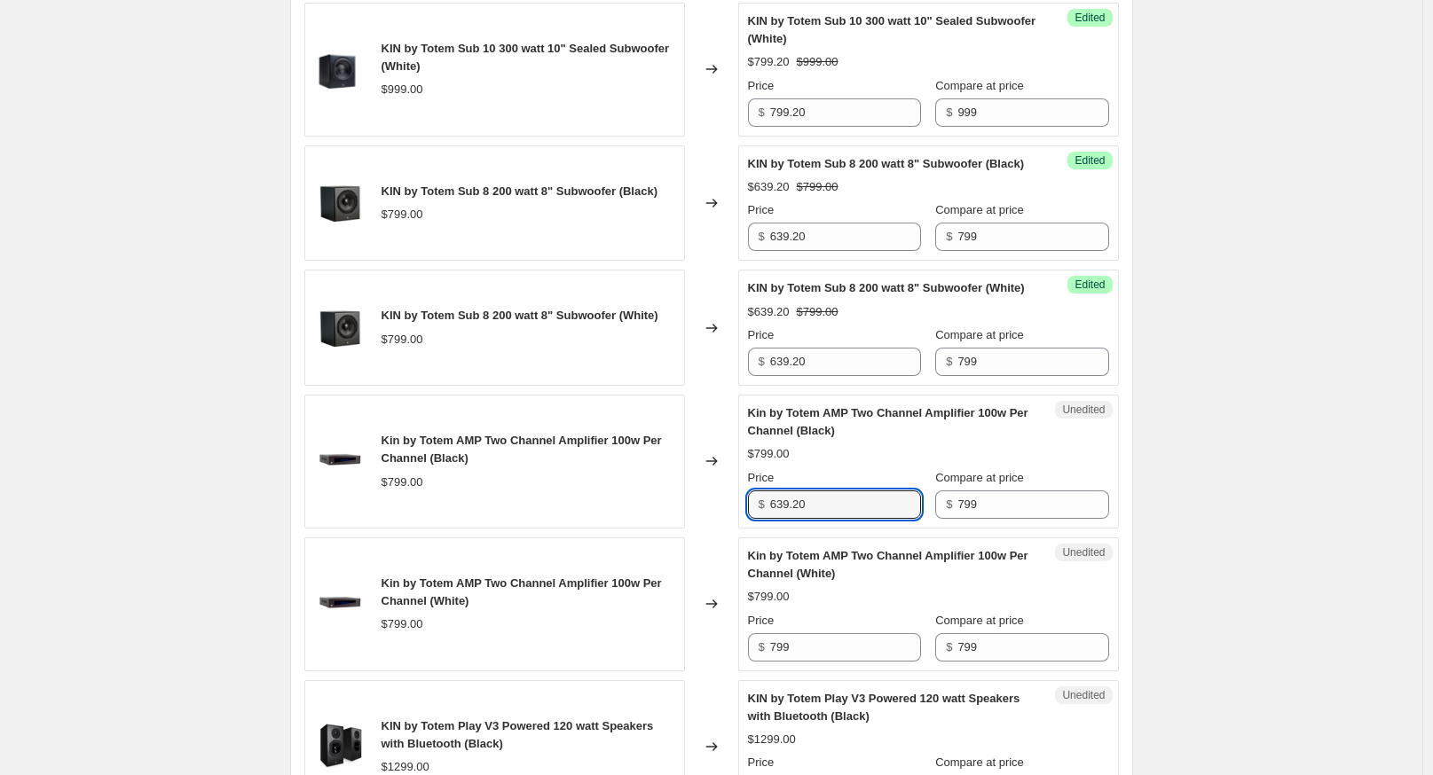
type input "639.20"
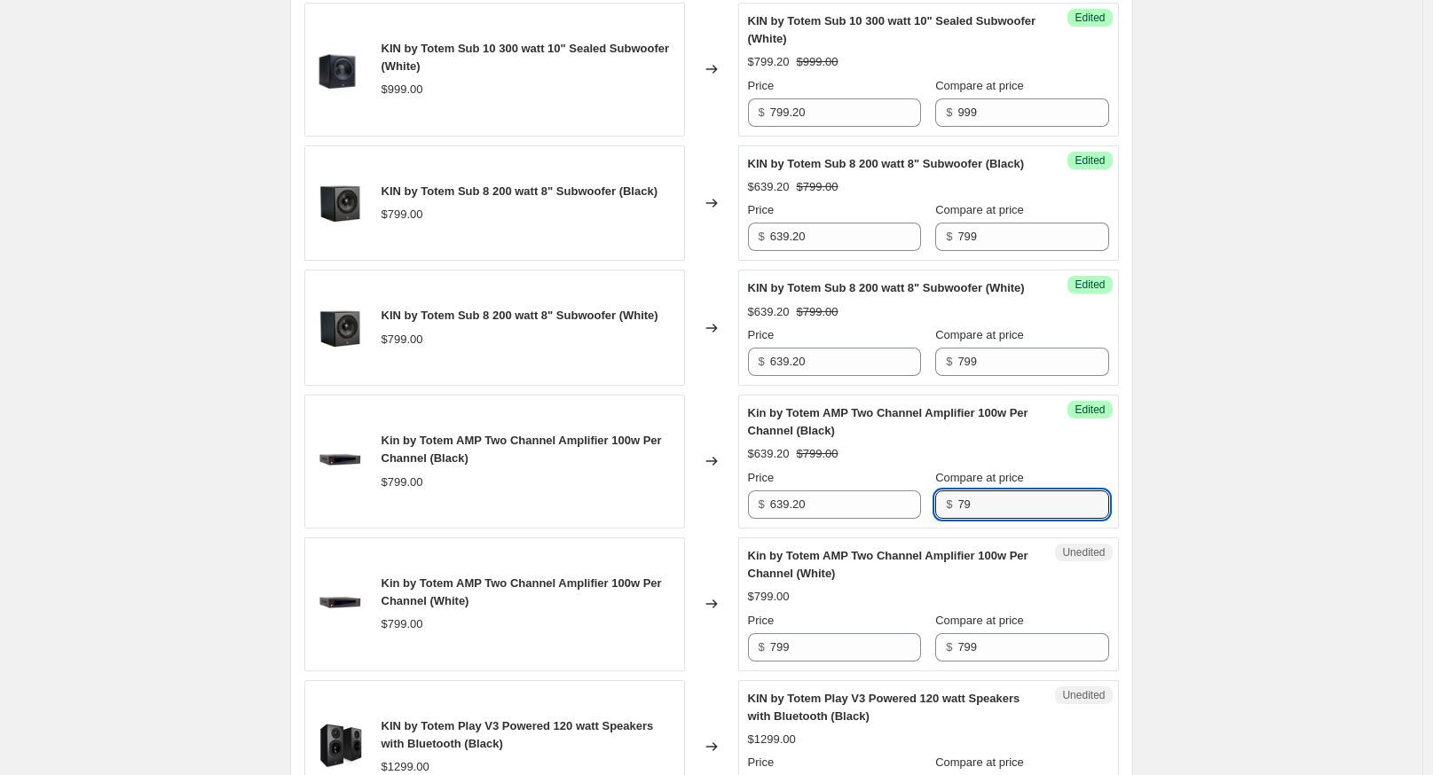
type input "799"
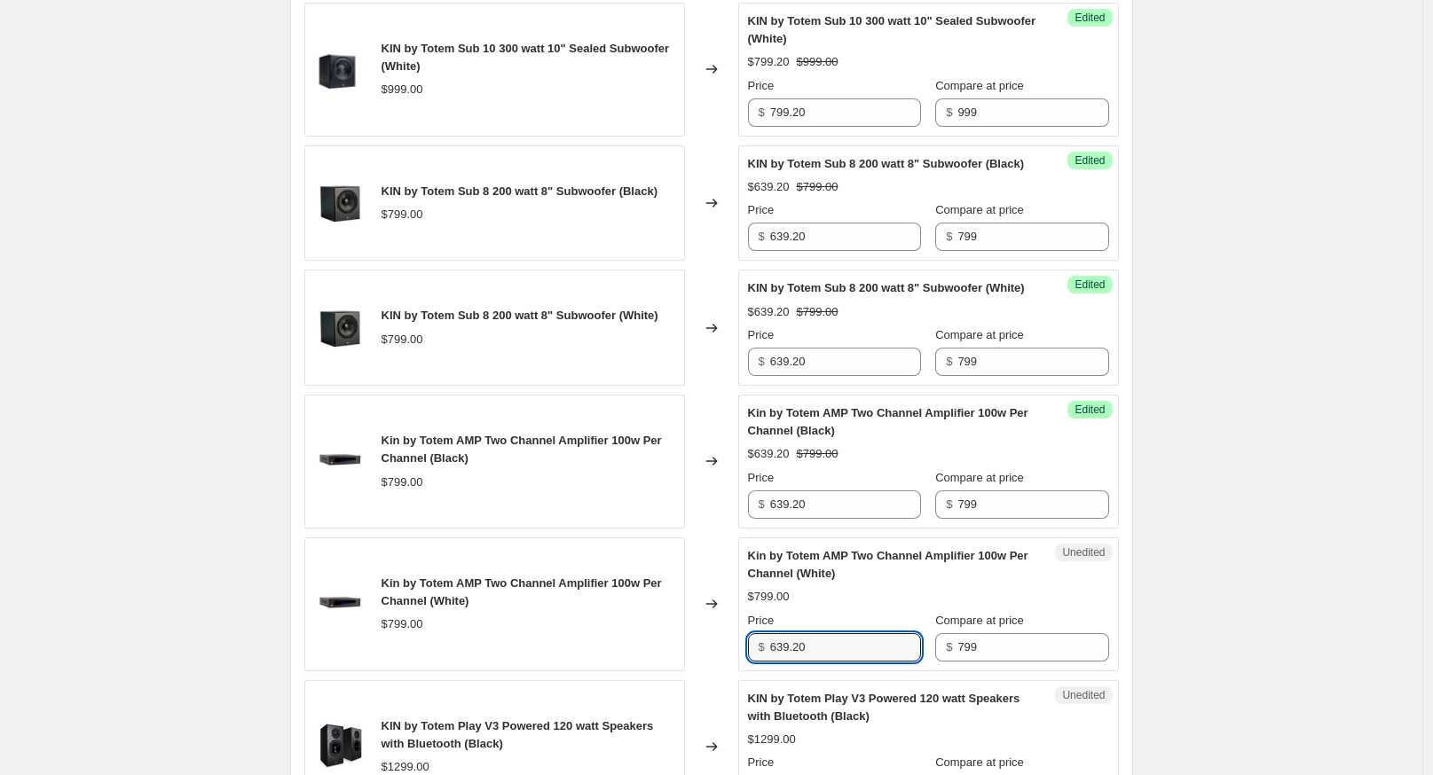
type input "639.20"
type input "799"
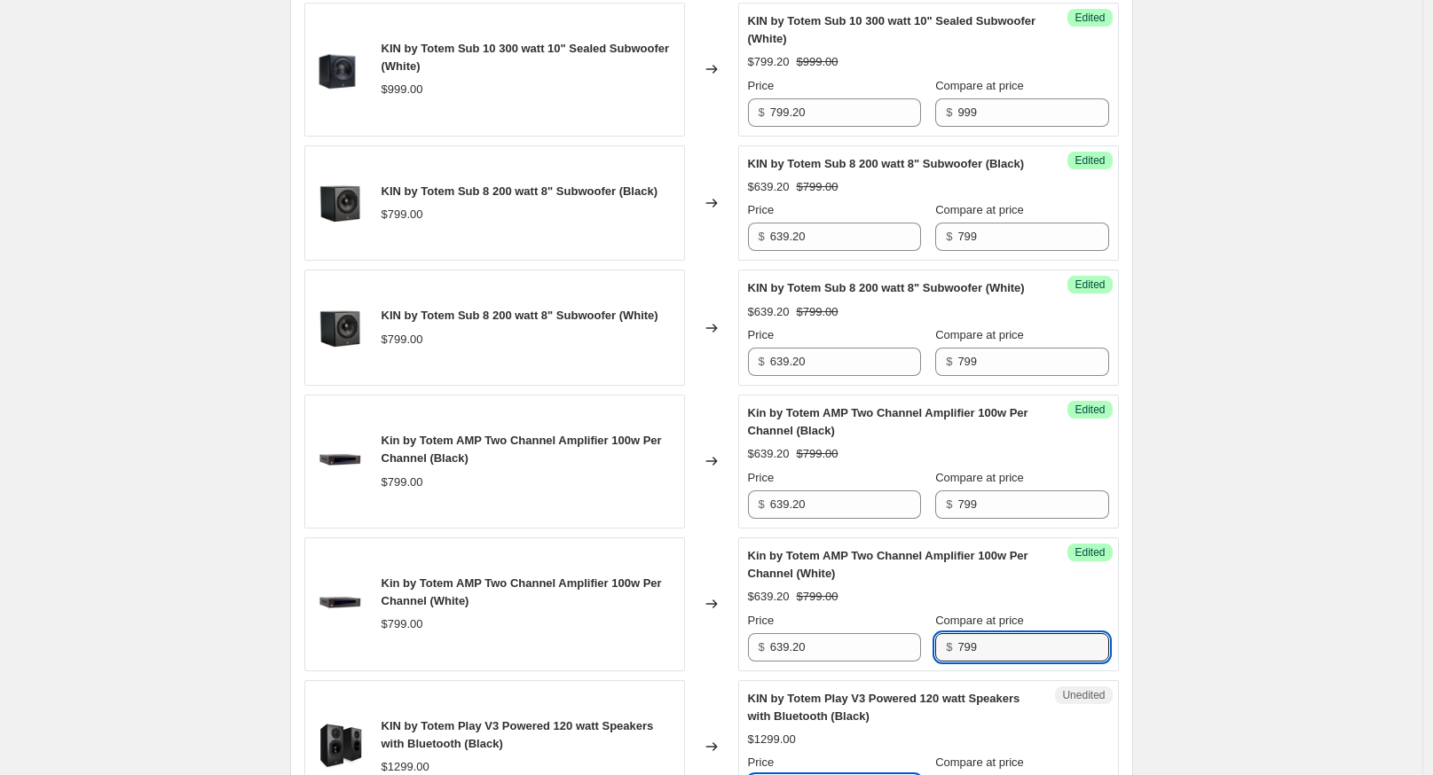
scroll to position [1636, 0]
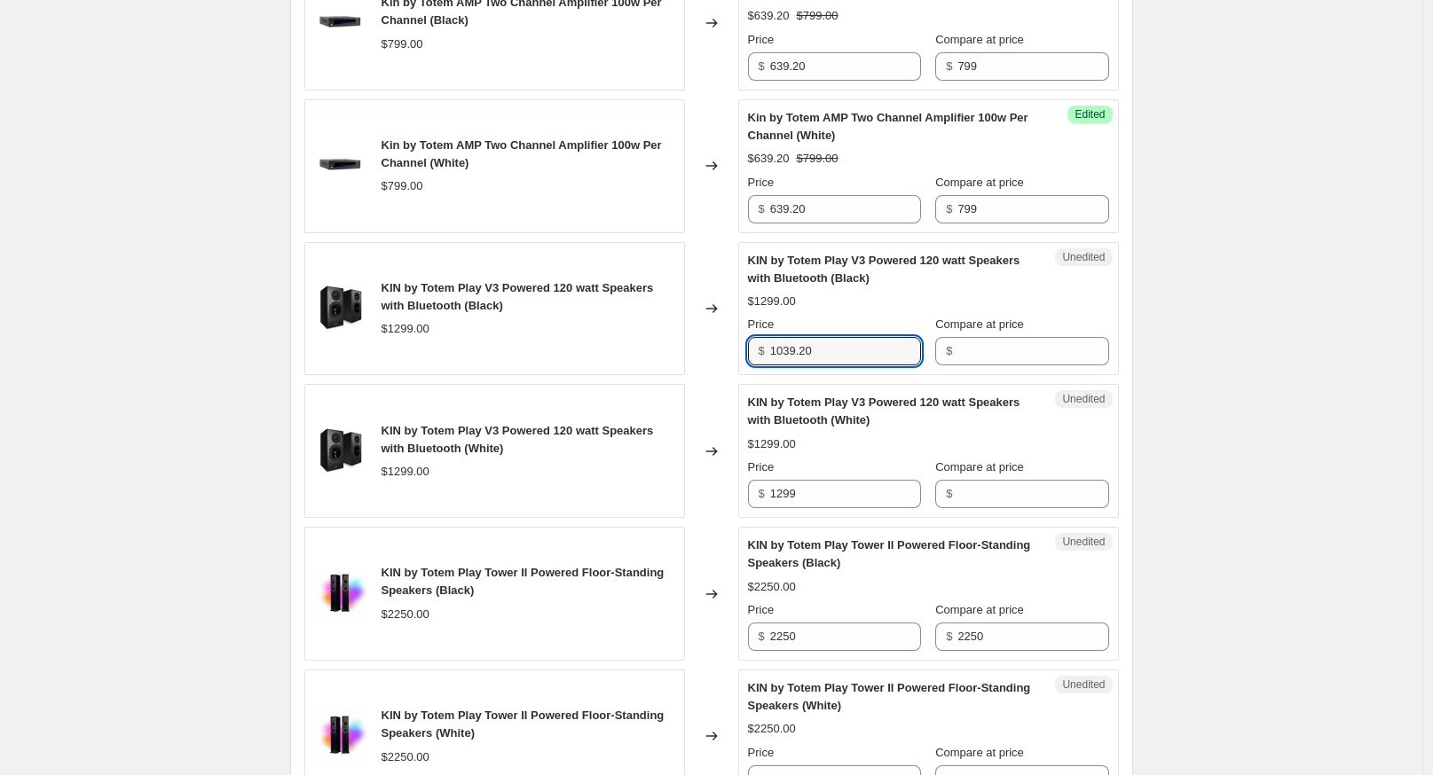
type input "1039.20"
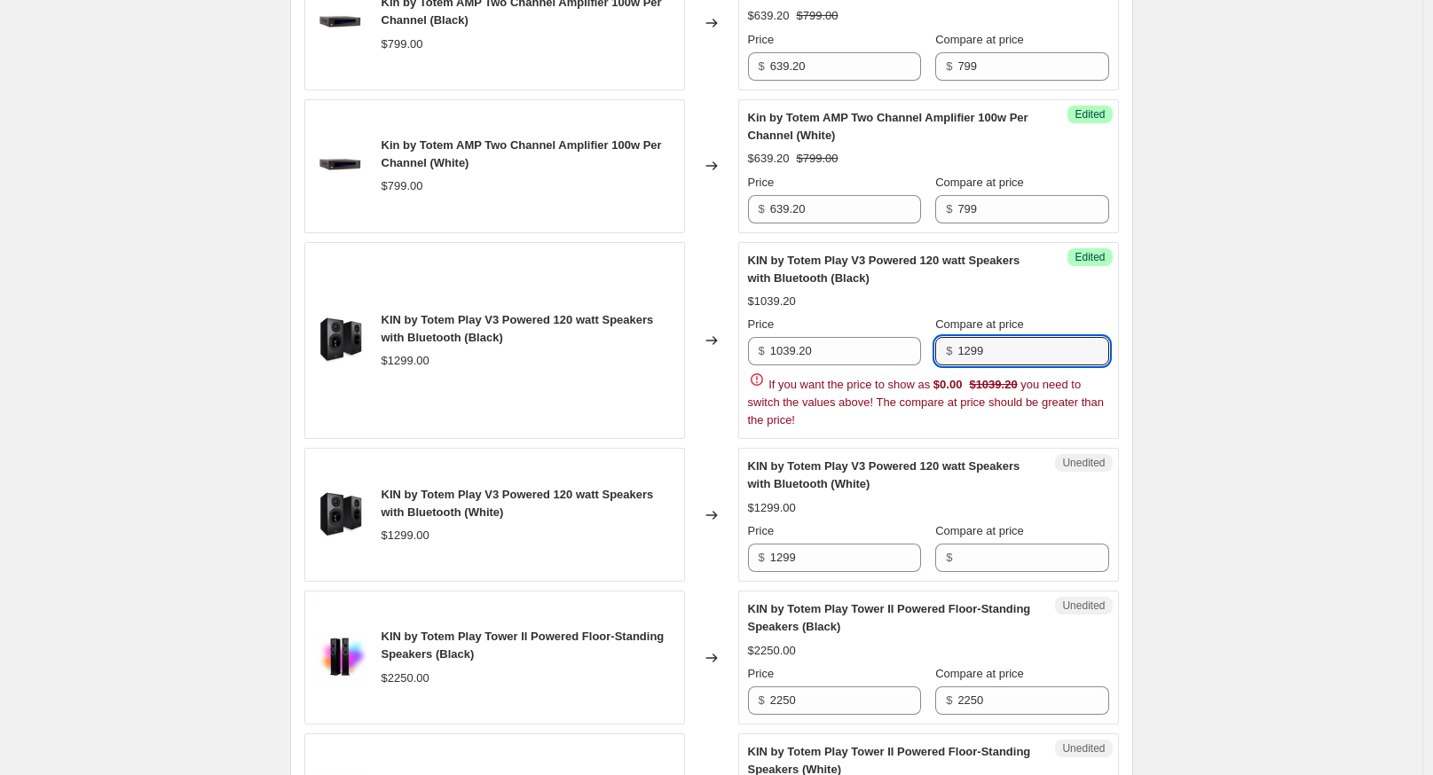
type input "1299"
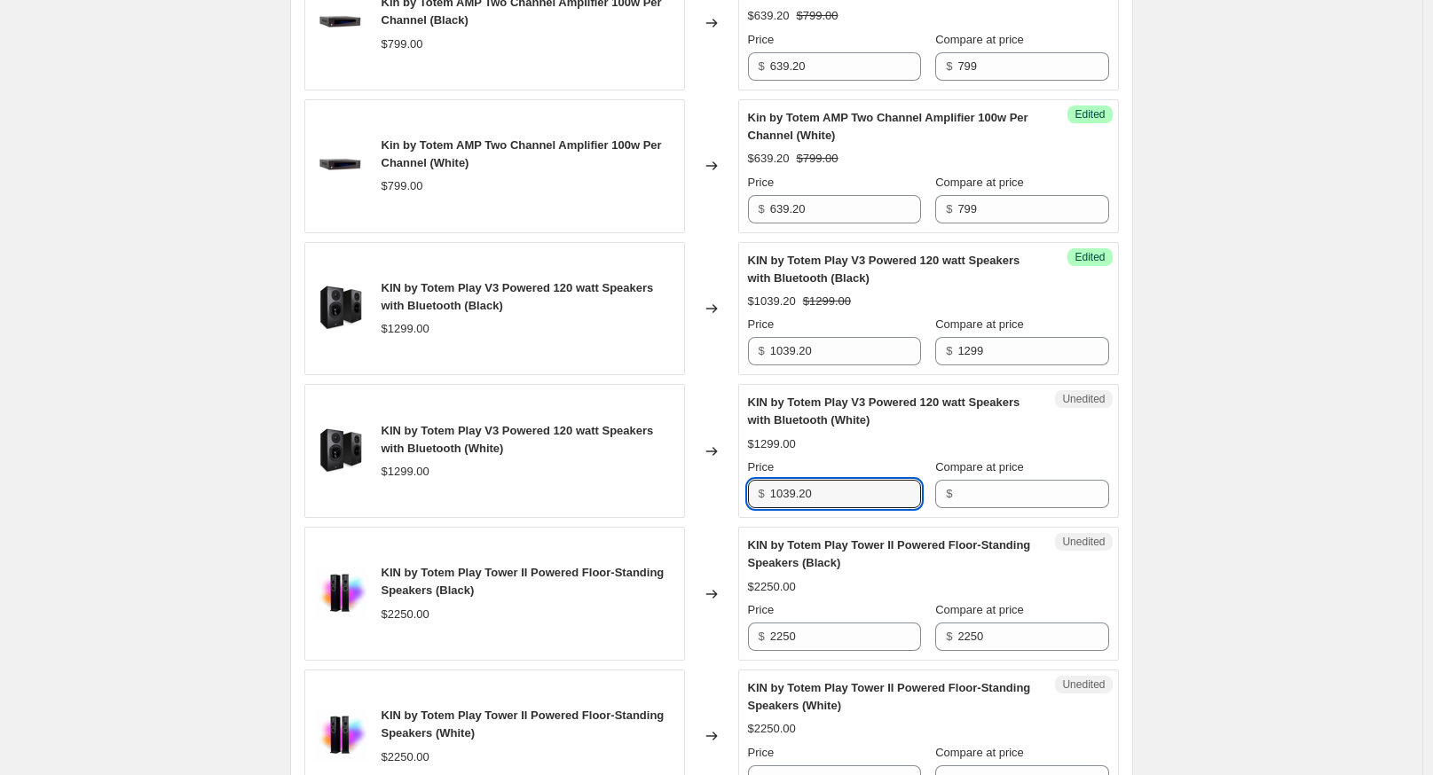
type input "1039.20"
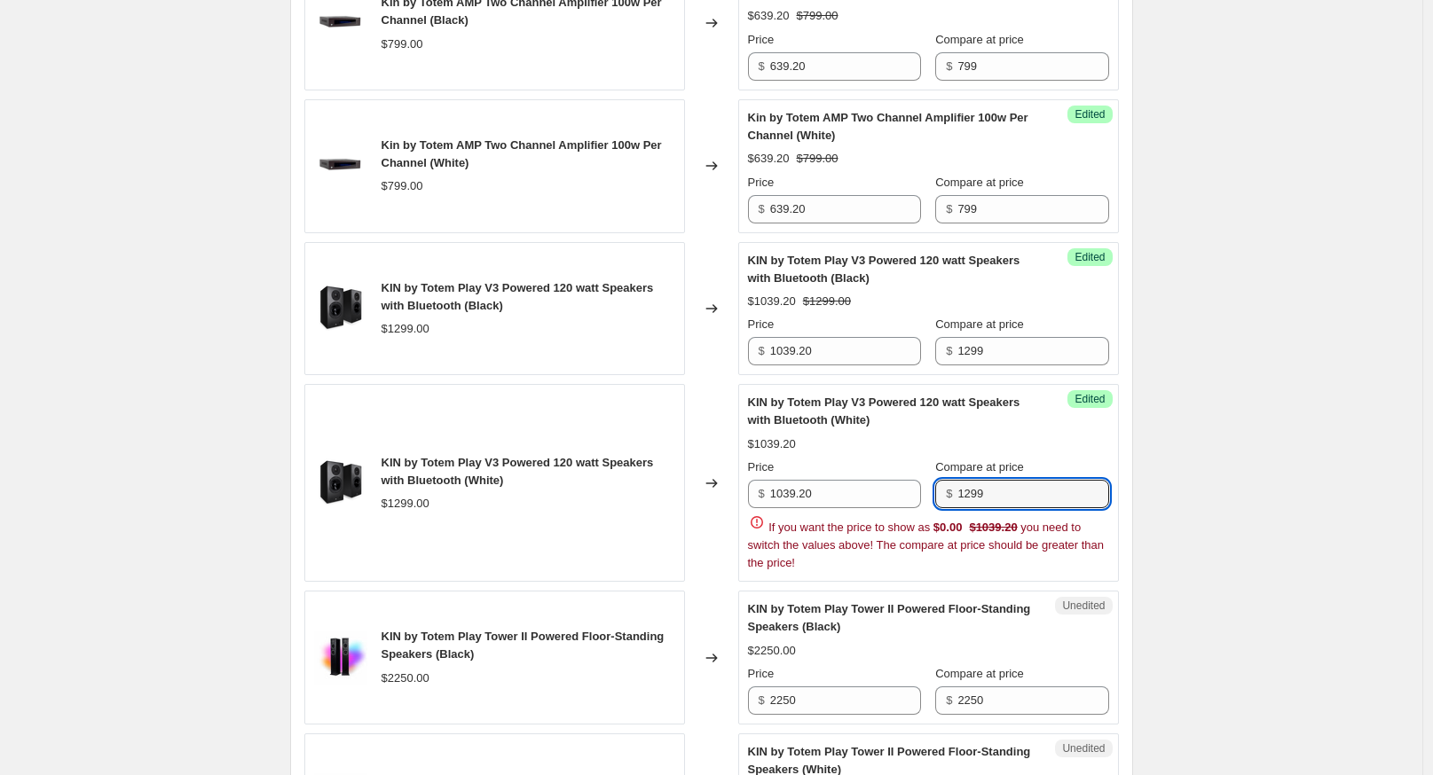
type input "1299"
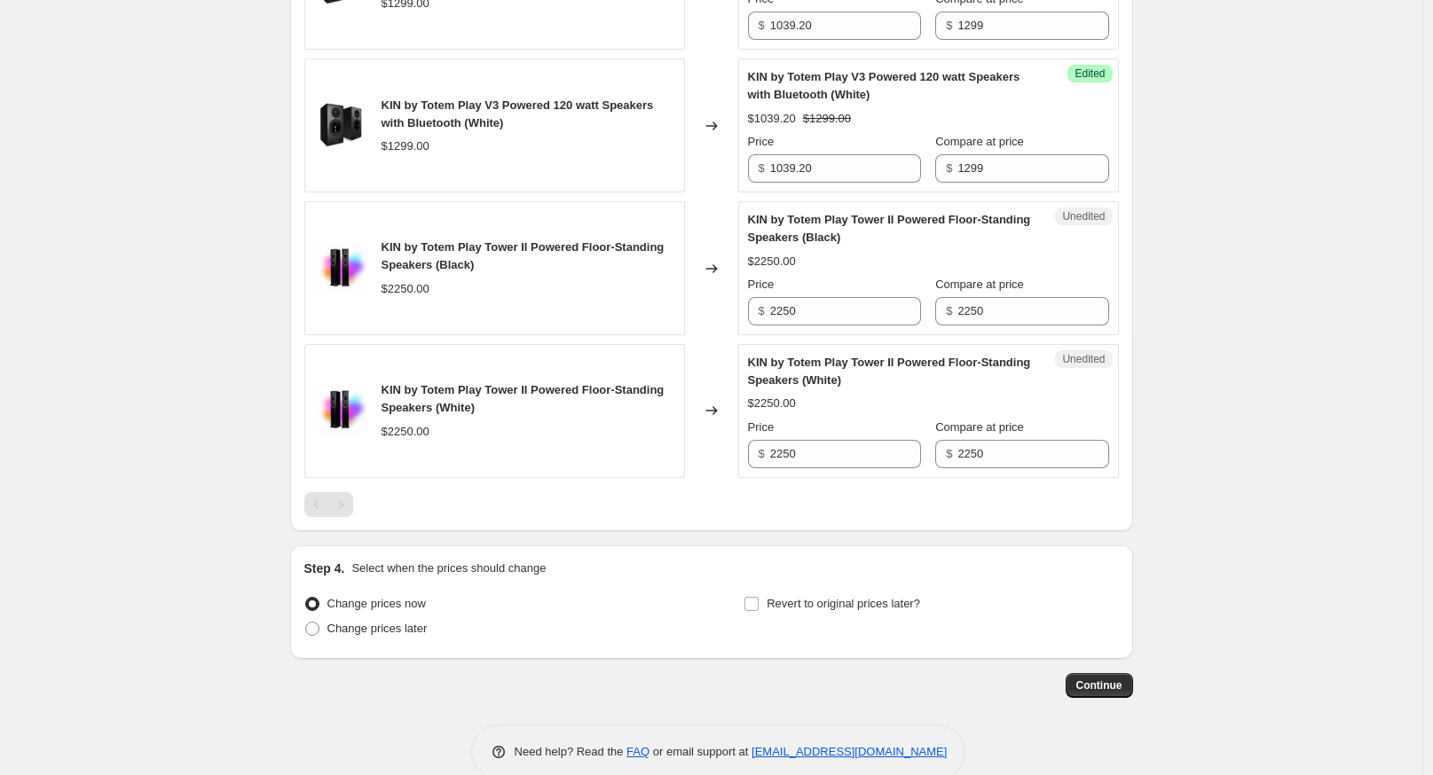
scroll to position [1964, 0]
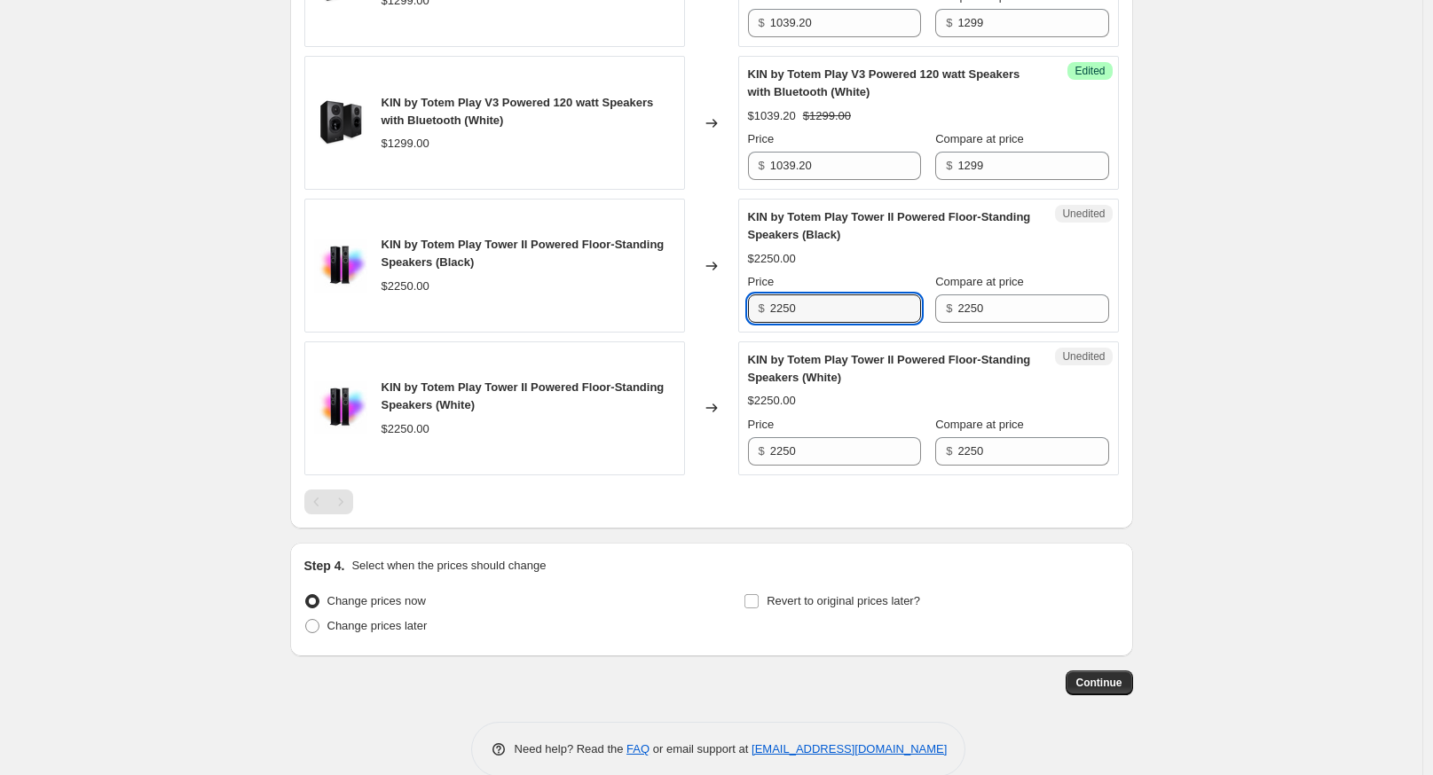
drag, startPoint x: 825, startPoint y: 356, endPoint x: 649, endPoint y: 356, distance: 175.7
click at [670, 333] on div "KIN by Totem Play Tower II Powered Floor-Standing Speakers (Black) $2250.00 Cha…" at bounding box center [711, 266] width 815 height 134
type input "1800"
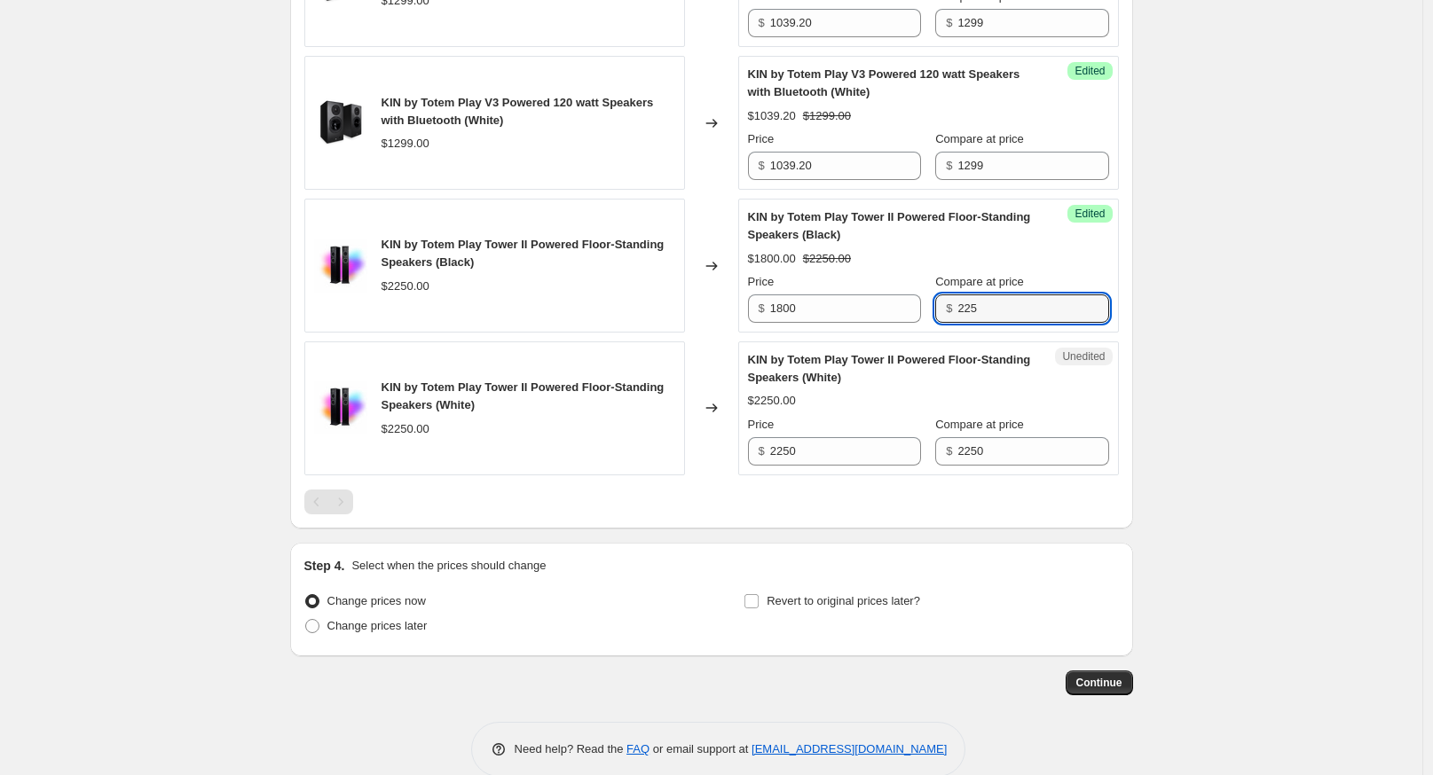
type input "2250"
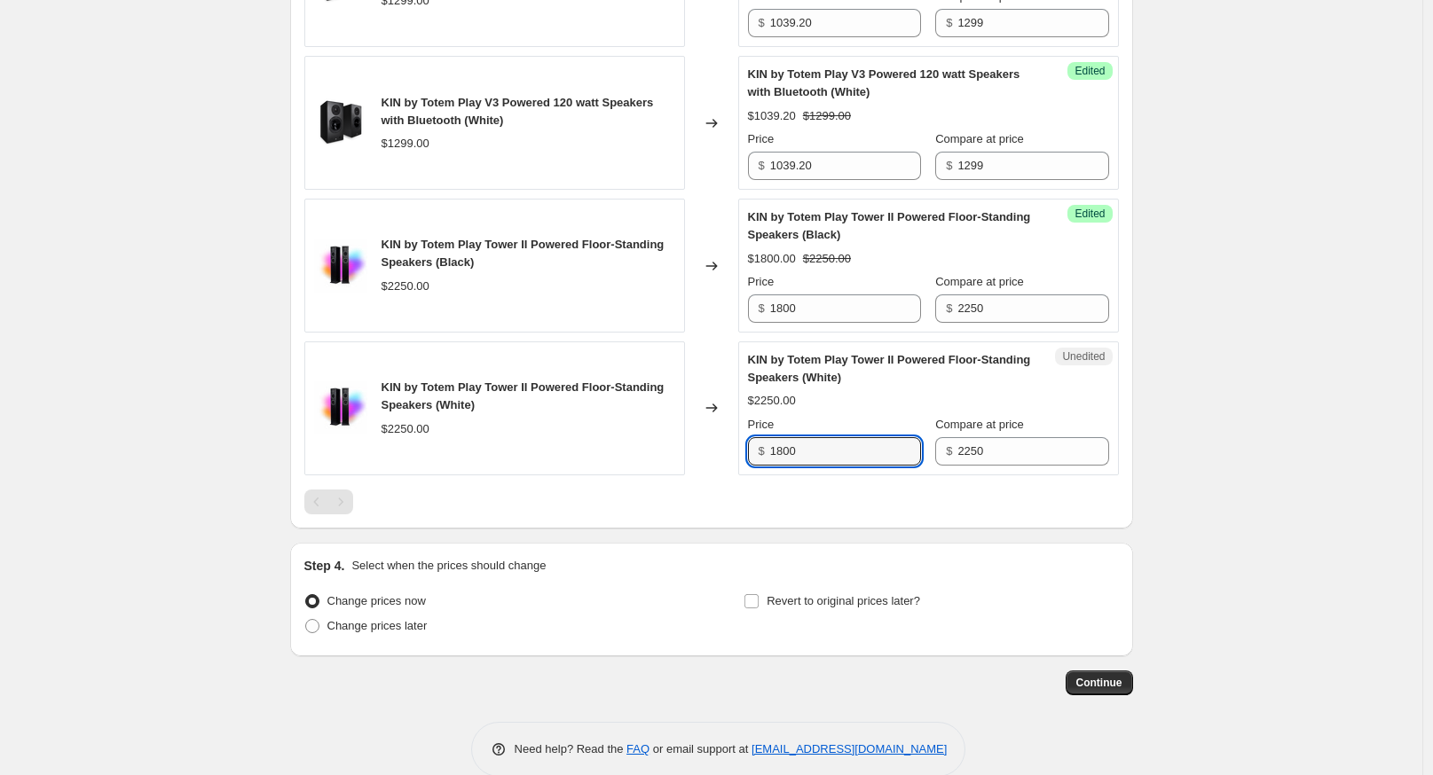
type input "1800"
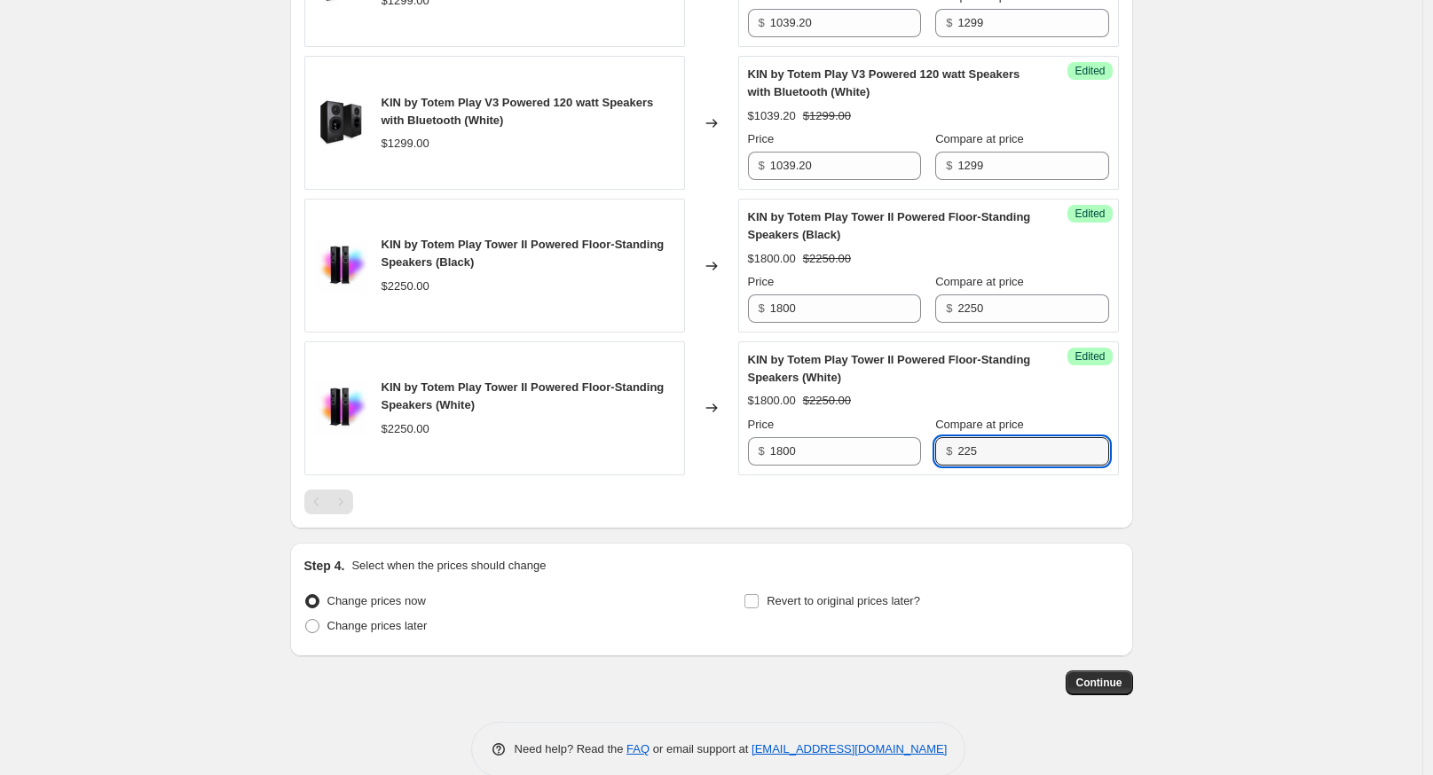
type input "2250"
click at [362, 633] on span "Change prices later" at bounding box center [377, 625] width 100 height 13
click at [306, 620] on input "Change prices later" at bounding box center [305, 619] width 1 height 1
radio input "true"
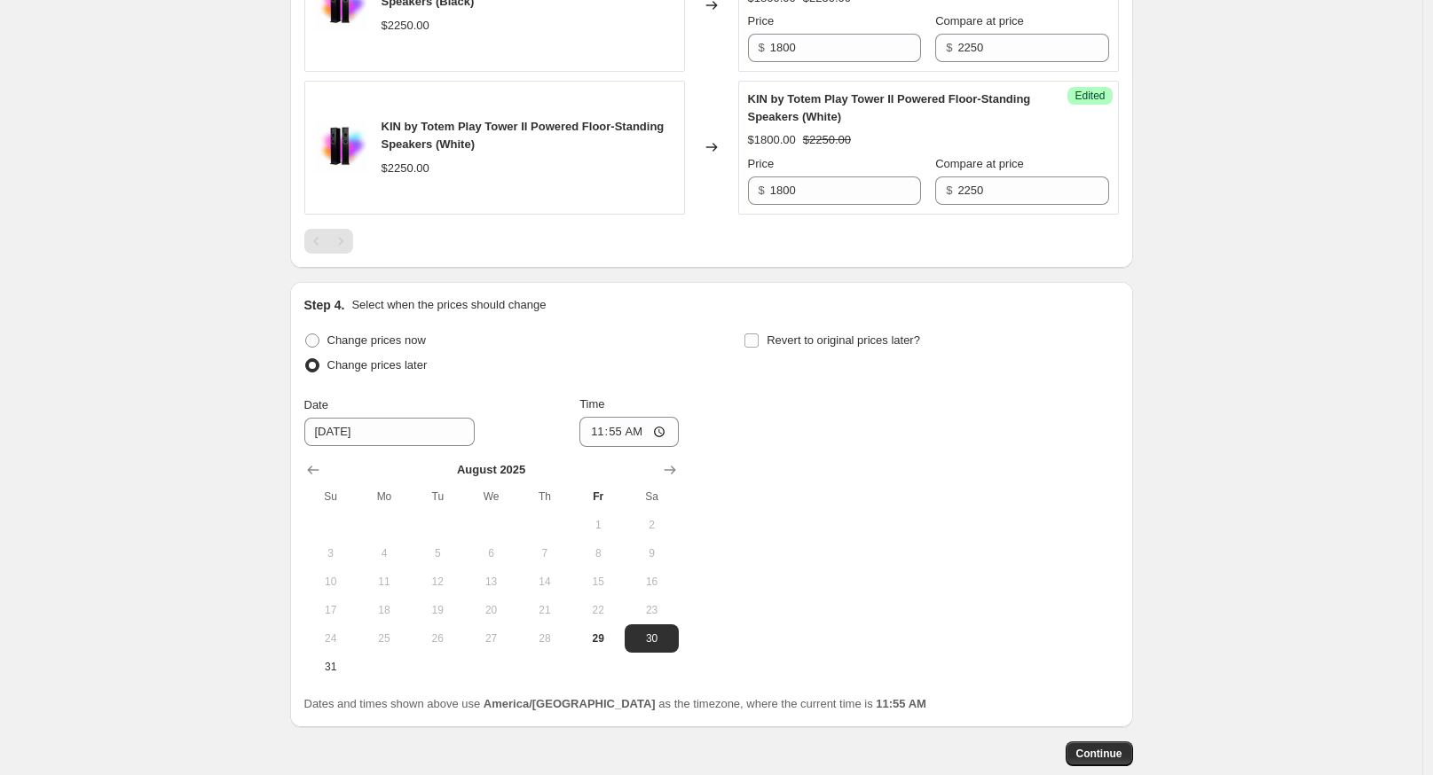
scroll to position [2228, 0]
click at [670, 472] on icon "Show next month, September 2025" at bounding box center [670, 467] width 12 height 9
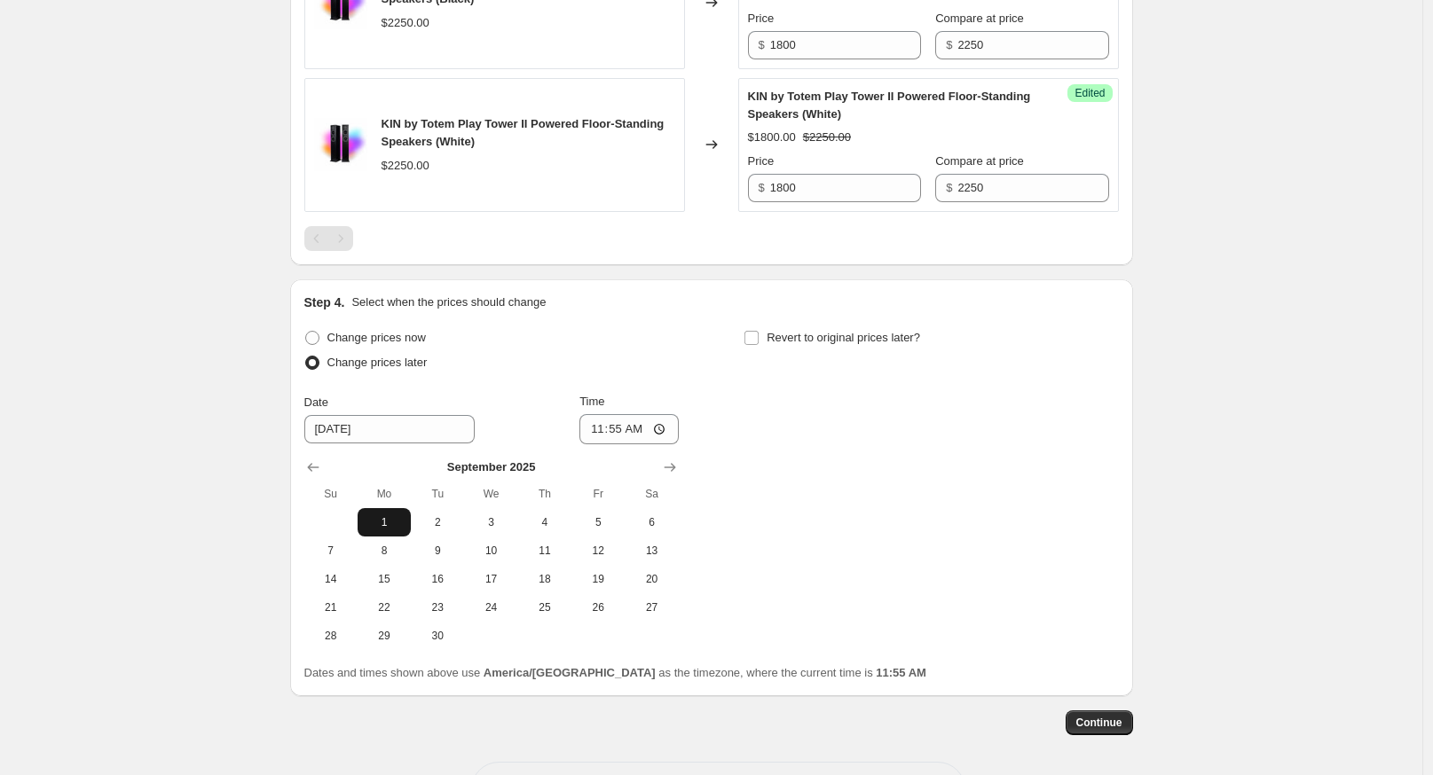
click at [387, 530] on span "1" at bounding box center [384, 523] width 39 height 14
type input "[DATE]"
click at [756, 350] on label "Revert to original prices later?" at bounding box center [832, 338] width 177 height 25
click at [756, 345] on input "Revert to original prices later?" at bounding box center [751, 338] width 14 height 14
checkbox input "true"
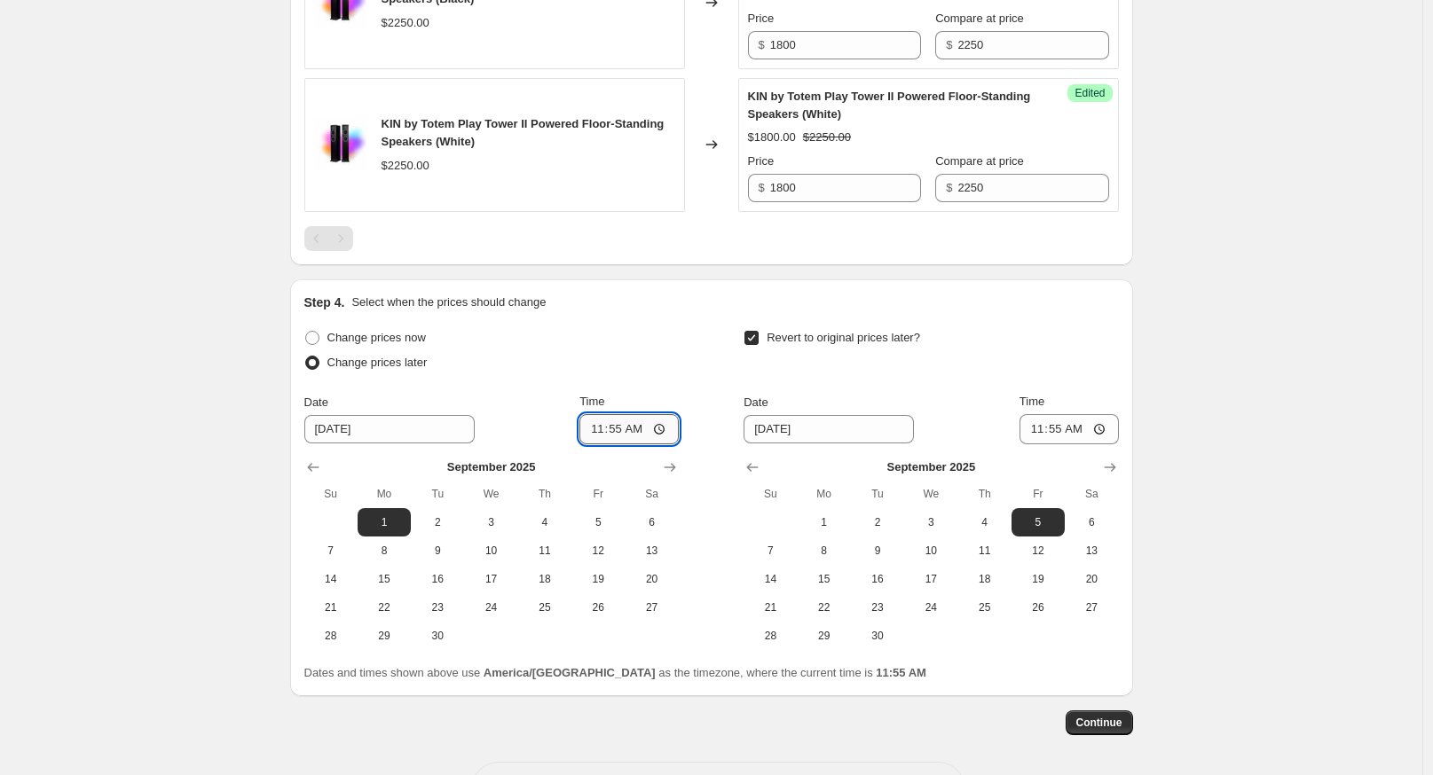
click at [597, 445] on input "11:55" at bounding box center [628, 429] width 99 height 30
type input "01:00"
click at [1122, 480] on button "Show next month, October 2025" at bounding box center [1110, 467] width 25 height 25
click at [938, 530] on span "1" at bounding box center [930, 523] width 39 height 14
type input "[DATE]"
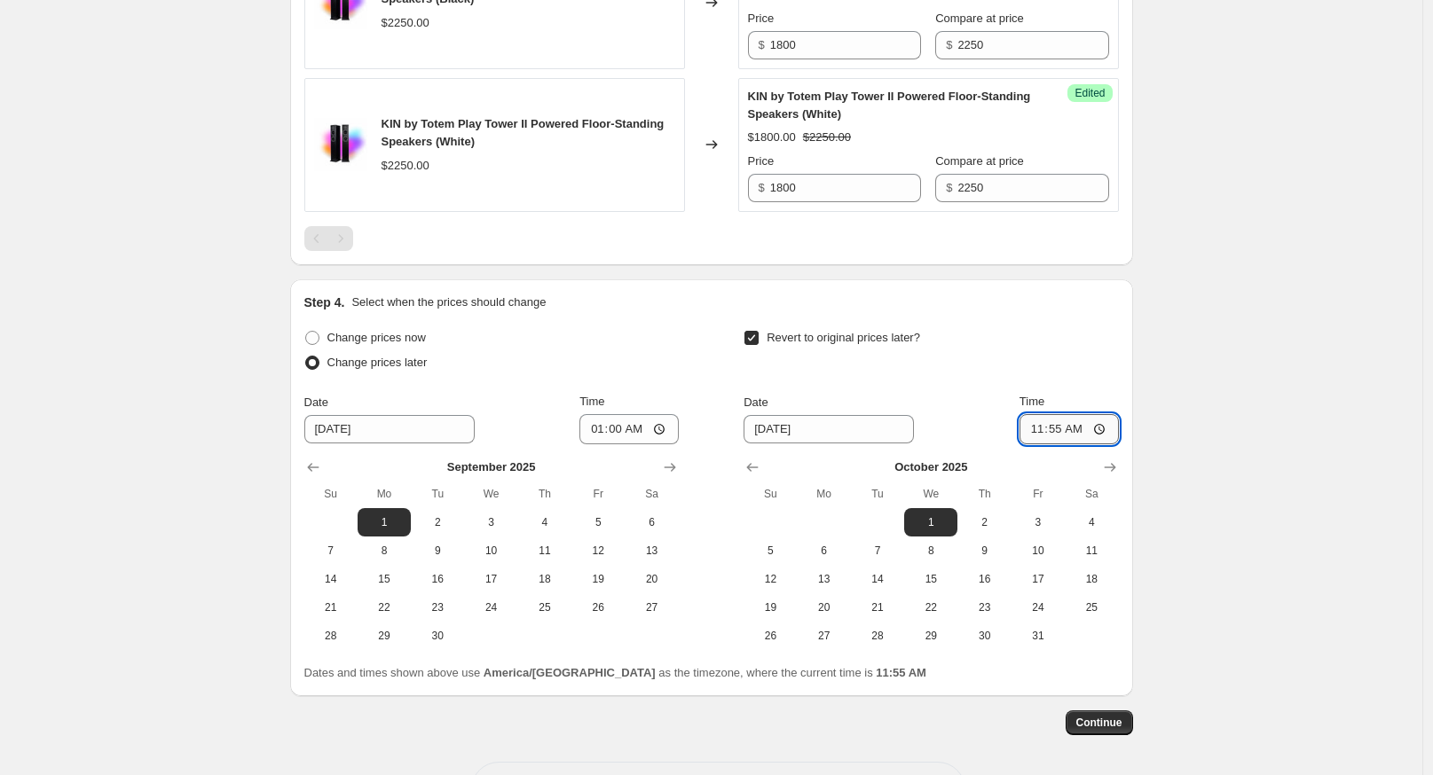
click at [1039, 445] on input "11:55" at bounding box center [1068, 429] width 99 height 30
type input "01:01"
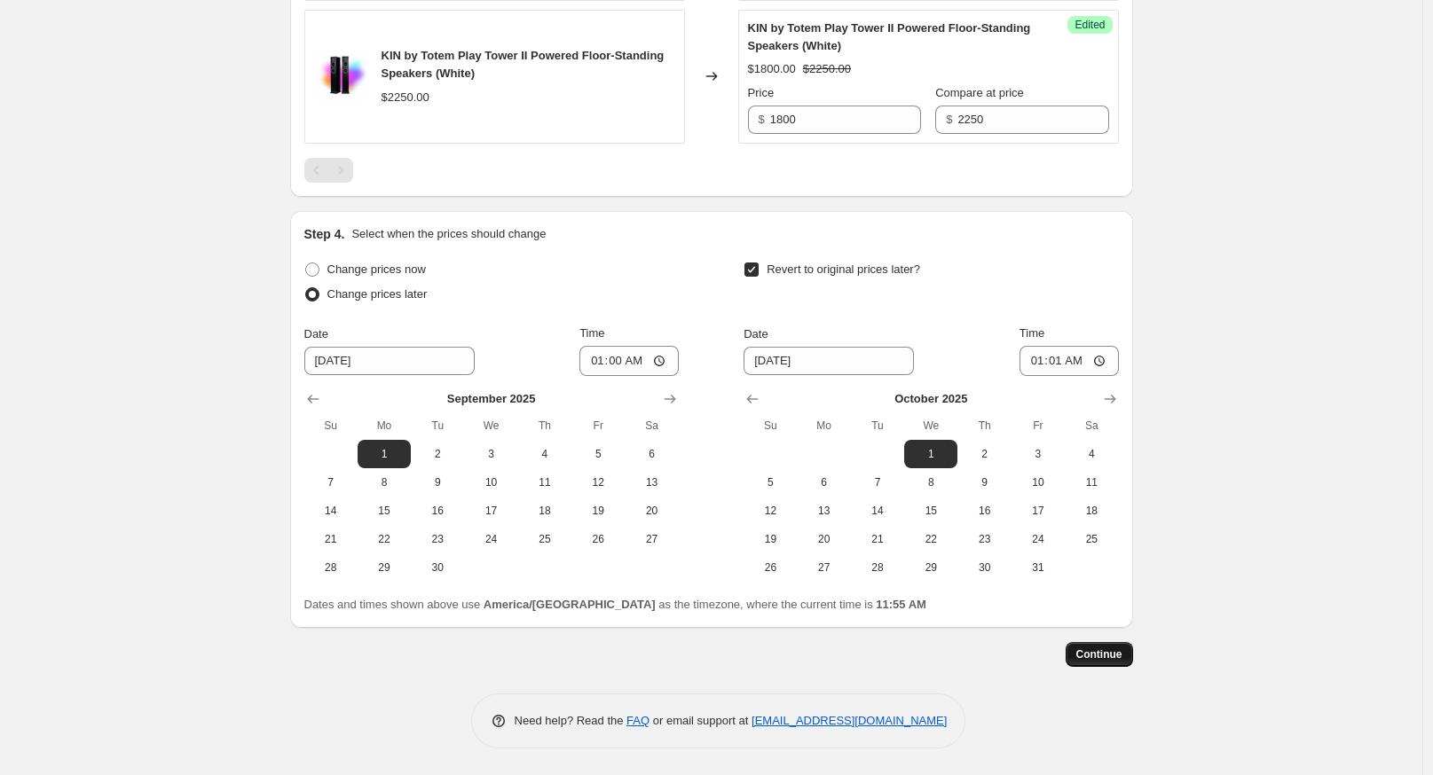
click at [1091, 656] on span "Continue" at bounding box center [1099, 655] width 46 height 14
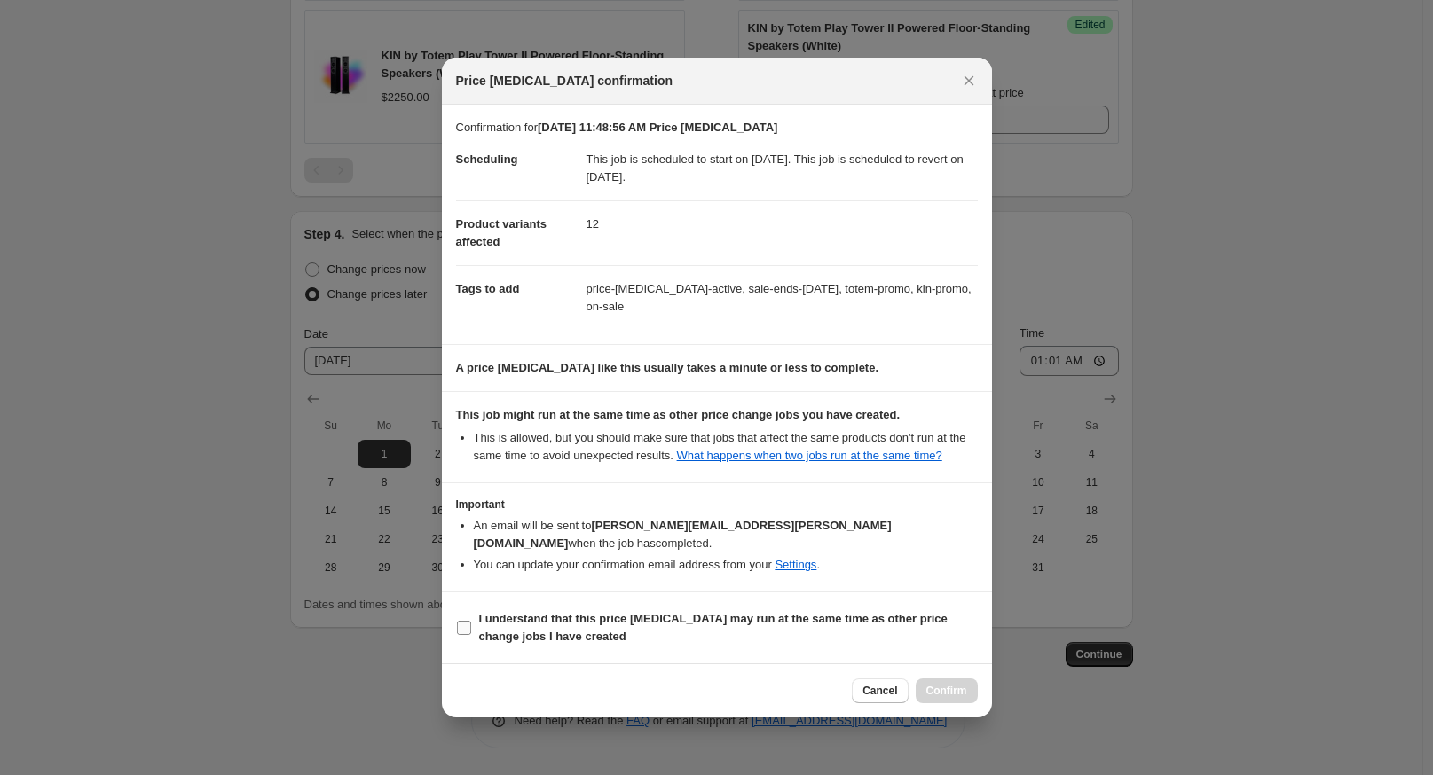
click at [468, 620] on span ":r24:" at bounding box center [464, 628] width 16 height 16
click at [468, 621] on input "I understand that this price [MEDICAL_DATA] may run at the same time as other p…" at bounding box center [464, 628] width 14 height 14
checkbox input "true"
click at [939, 684] on span "Confirm" at bounding box center [946, 691] width 41 height 14
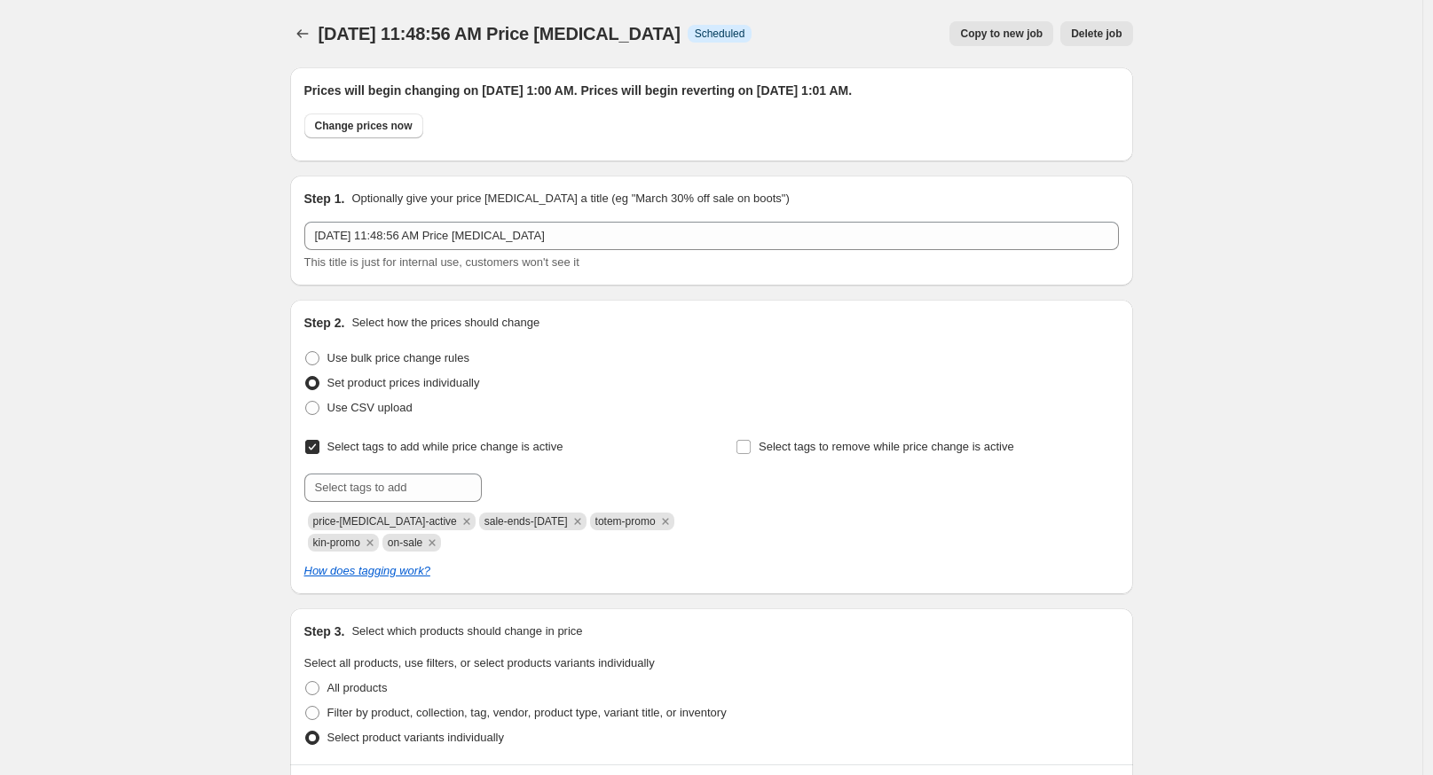
scroll to position [2334, 0]
